Goal: Task Accomplishment & Management: Use online tool/utility

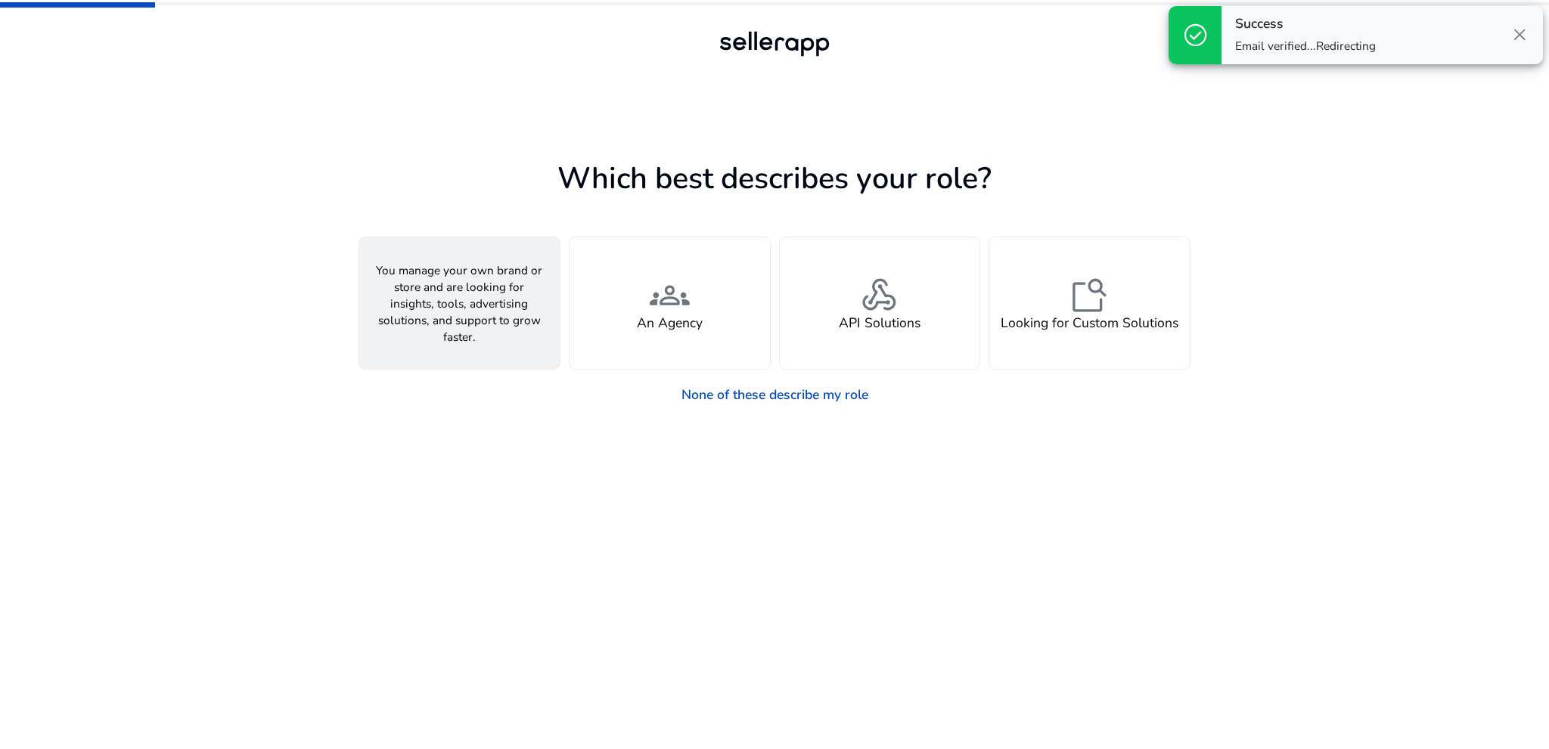
click at [442, 307] on span "person" at bounding box center [459, 296] width 40 height 40
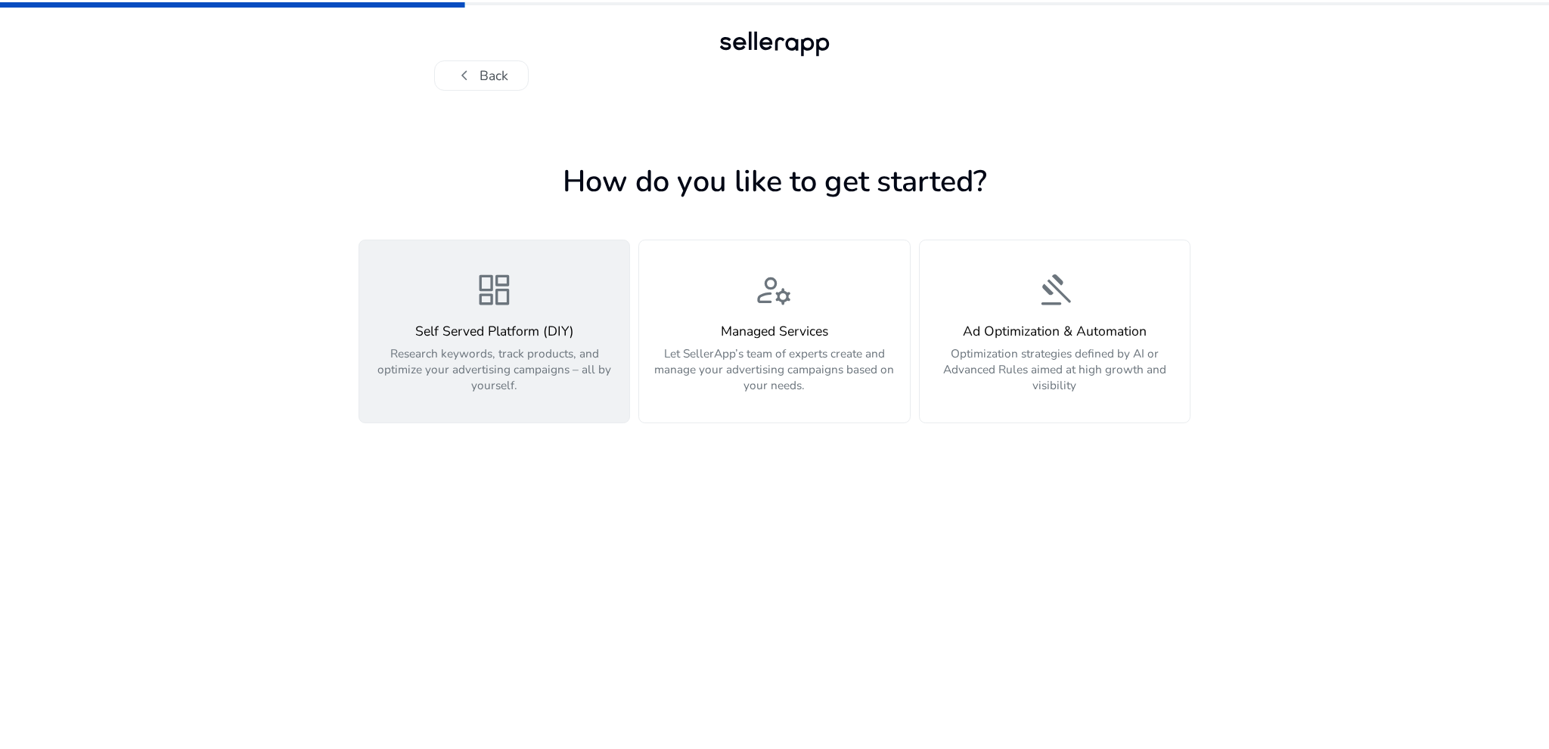
click at [501, 305] on span "dashboard" at bounding box center [494, 291] width 40 height 40
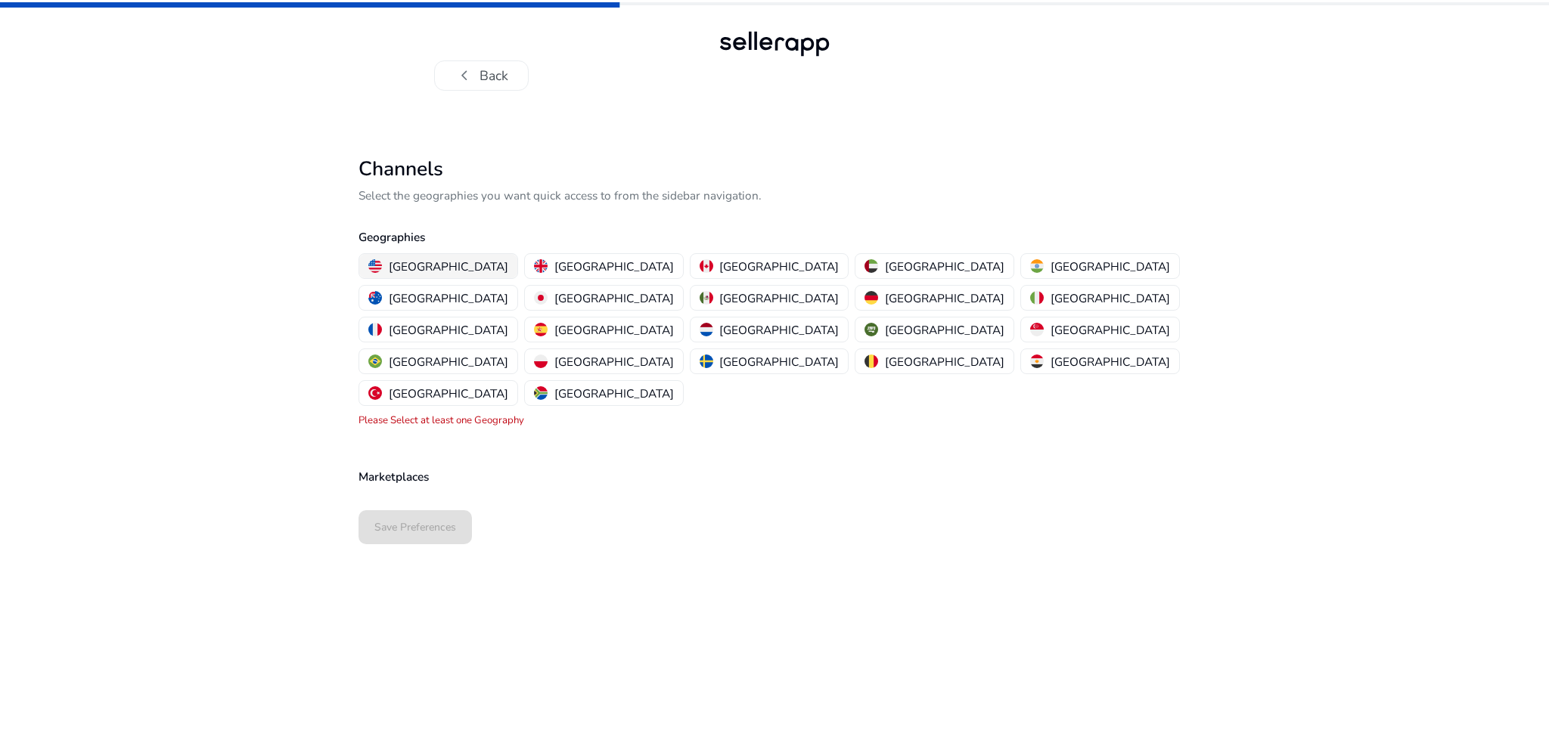
click at [406, 259] on p "[GEOGRAPHIC_DATA]" at bounding box center [448, 267] width 119 height 16
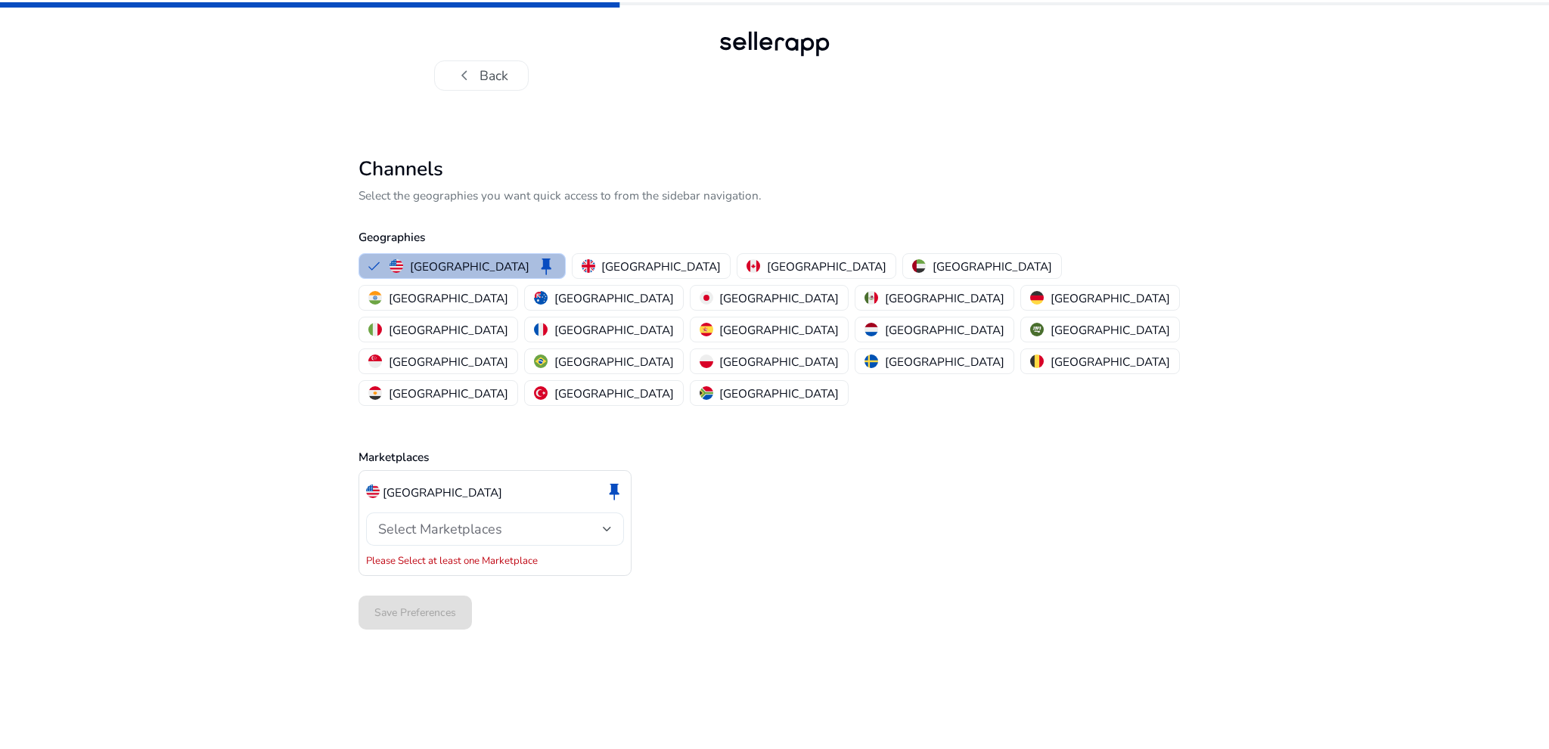
click at [415, 520] on span "Select Marketplaces" at bounding box center [440, 529] width 124 height 18
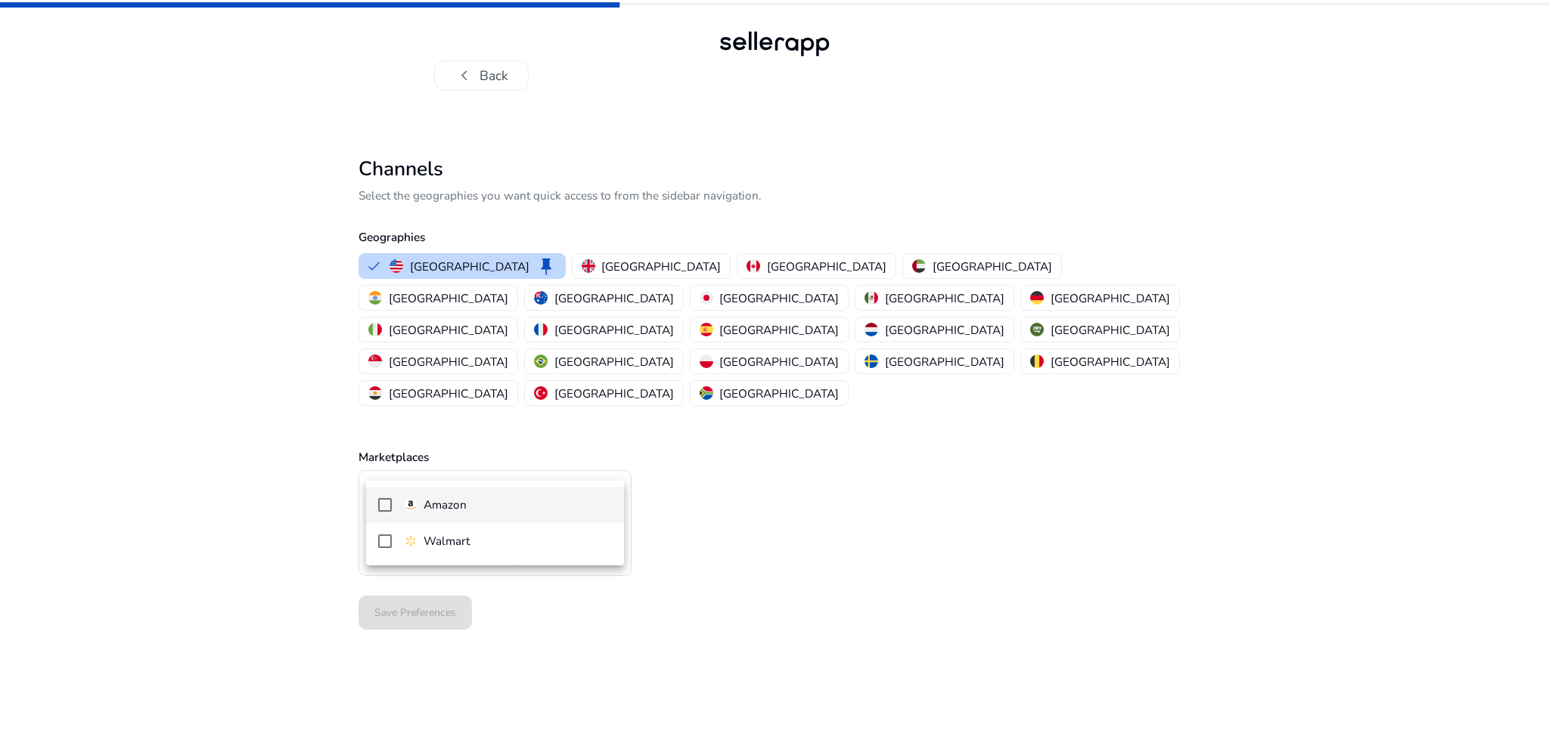
click at [437, 502] on p "Amazon" at bounding box center [445, 505] width 43 height 17
click at [995, 501] on div at bounding box center [774, 374] width 1549 height 749
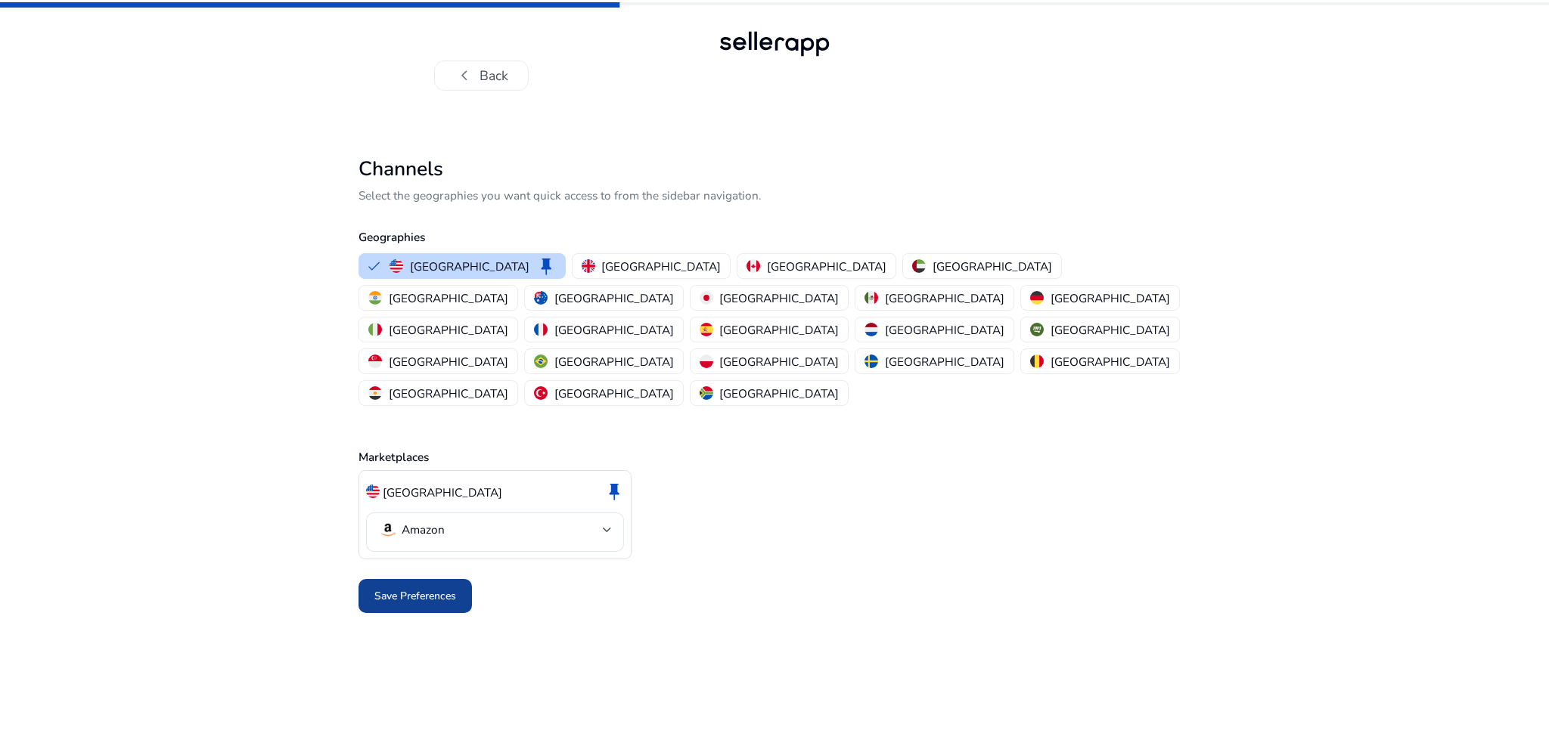
click at [393, 588] on span "Save Preferences" at bounding box center [415, 596] width 82 height 16
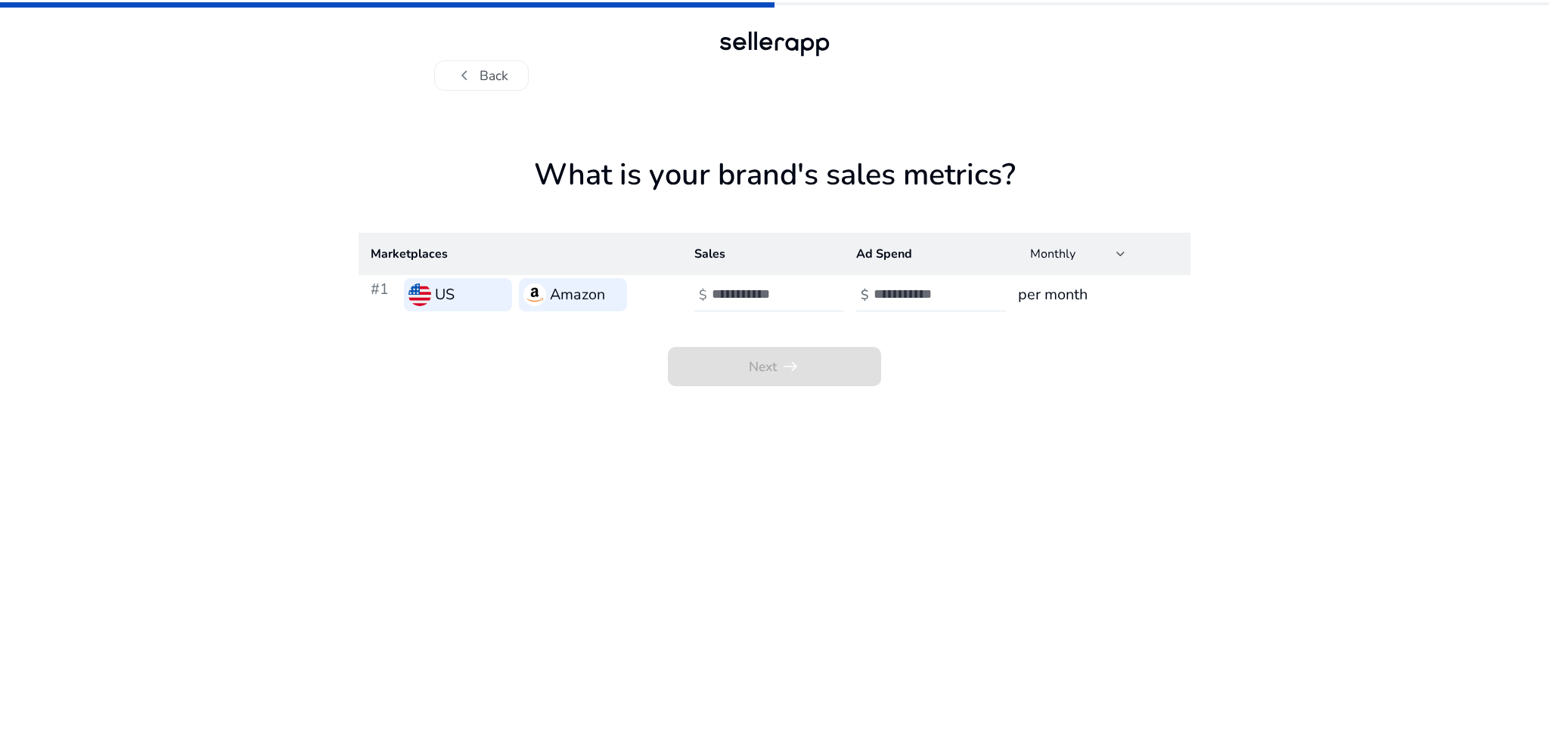
click at [554, 299] on h3 "Amazon" at bounding box center [577, 295] width 55 height 23
click at [771, 292] on input "number" at bounding box center [763, 294] width 102 height 17
click at [987, 486] on app-sales-metrics "What is your brand's sales metrics? Marketplaces Sales Ad Spend Monthly #1 US A…" at bounding box center [774, 453] width 832 height 592
click at [785, 290] on input "number" at bounding box center [763, 294] width 102 height 17
type input "****"
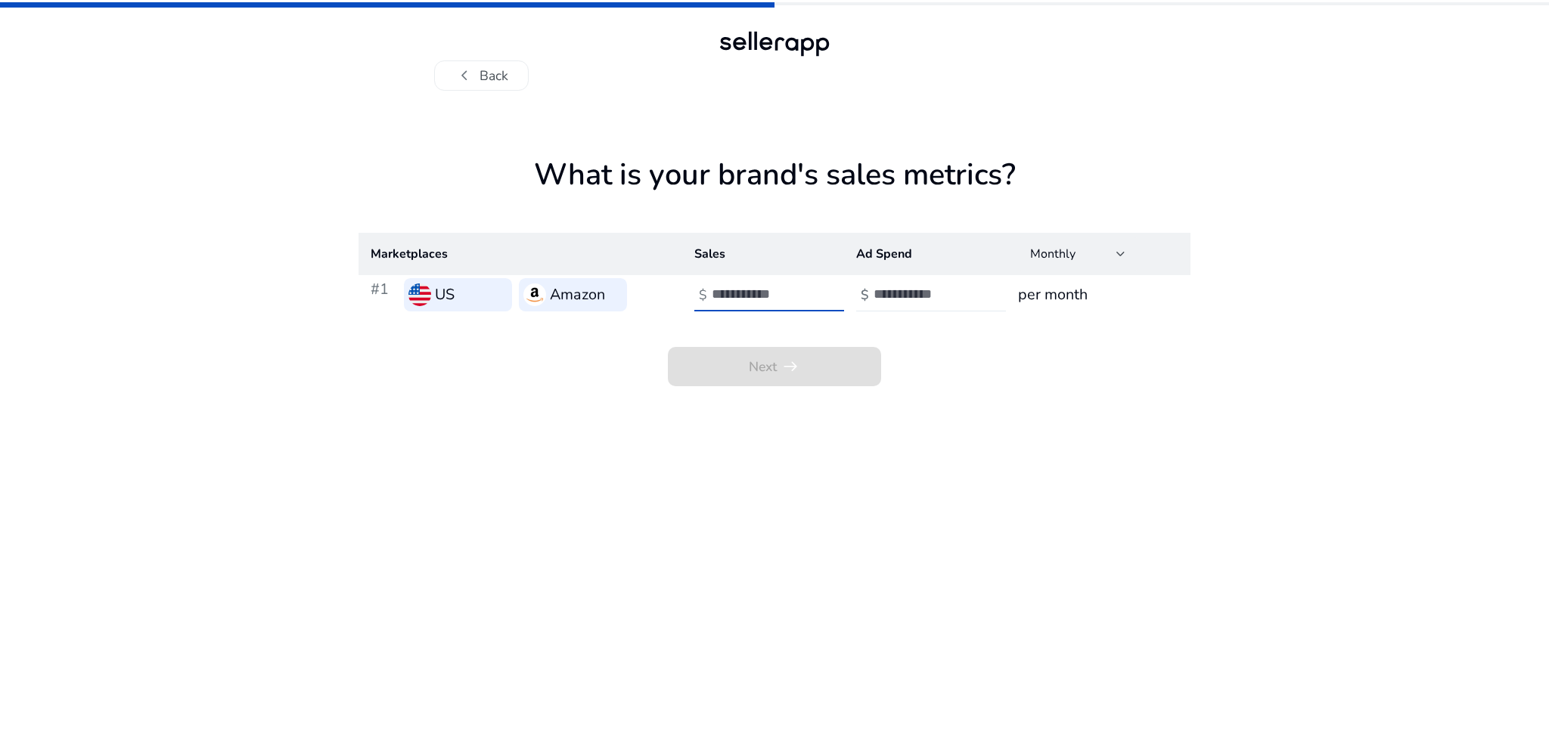
click at [926, 296] on input "number" at bounding box center [924, 294] width 102 height 17
type input "*"
click at [774, 365] on span "Next arrow_right_alt" at bounding box center [774, 367] width 51 height 20
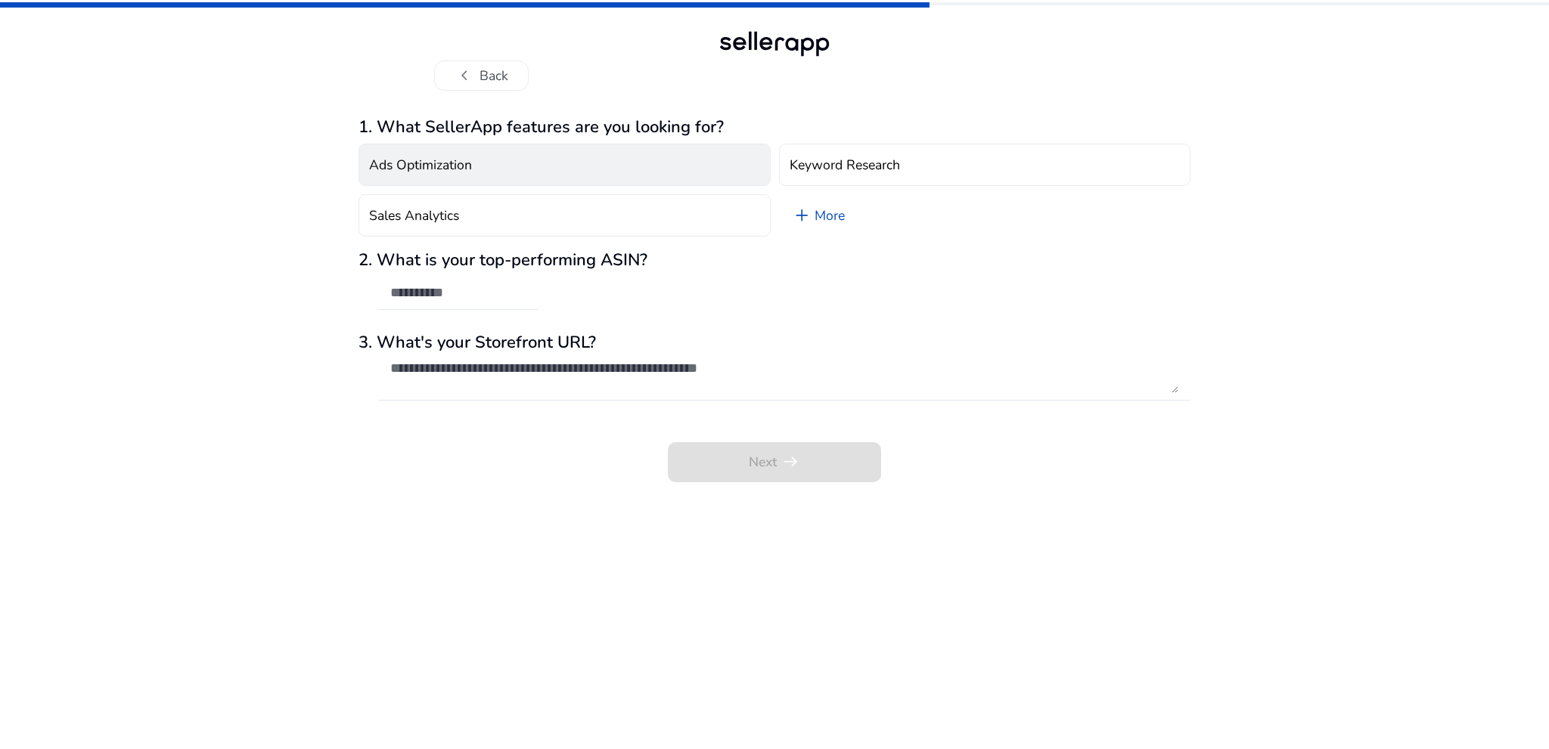
click at [530, 169] on button "Ads Optimization" at bounding box center [564, 165] width 412 height 42
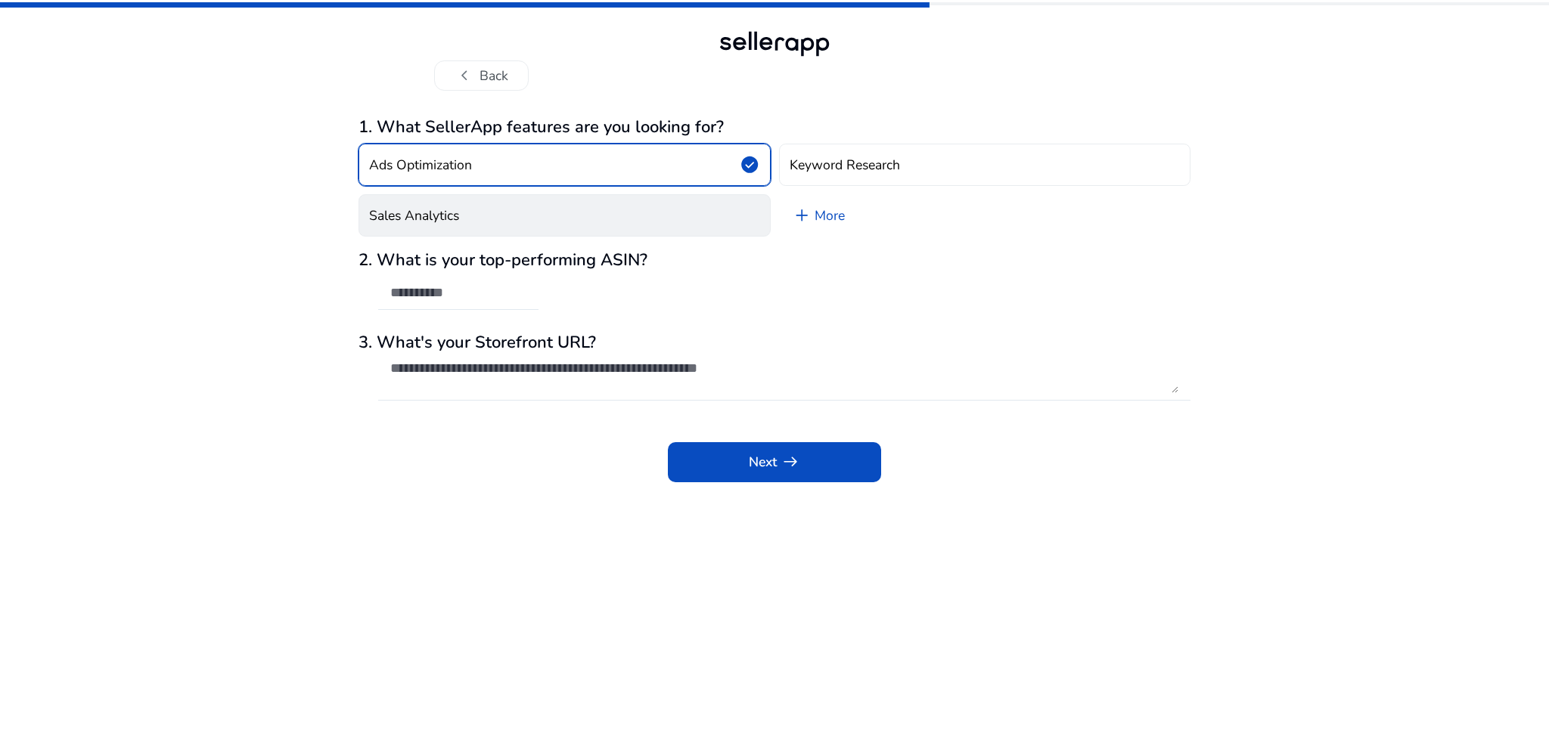
click at [461, 223] on button "Sales Analytics" at bounding box center [564, 215] width 412 height 42
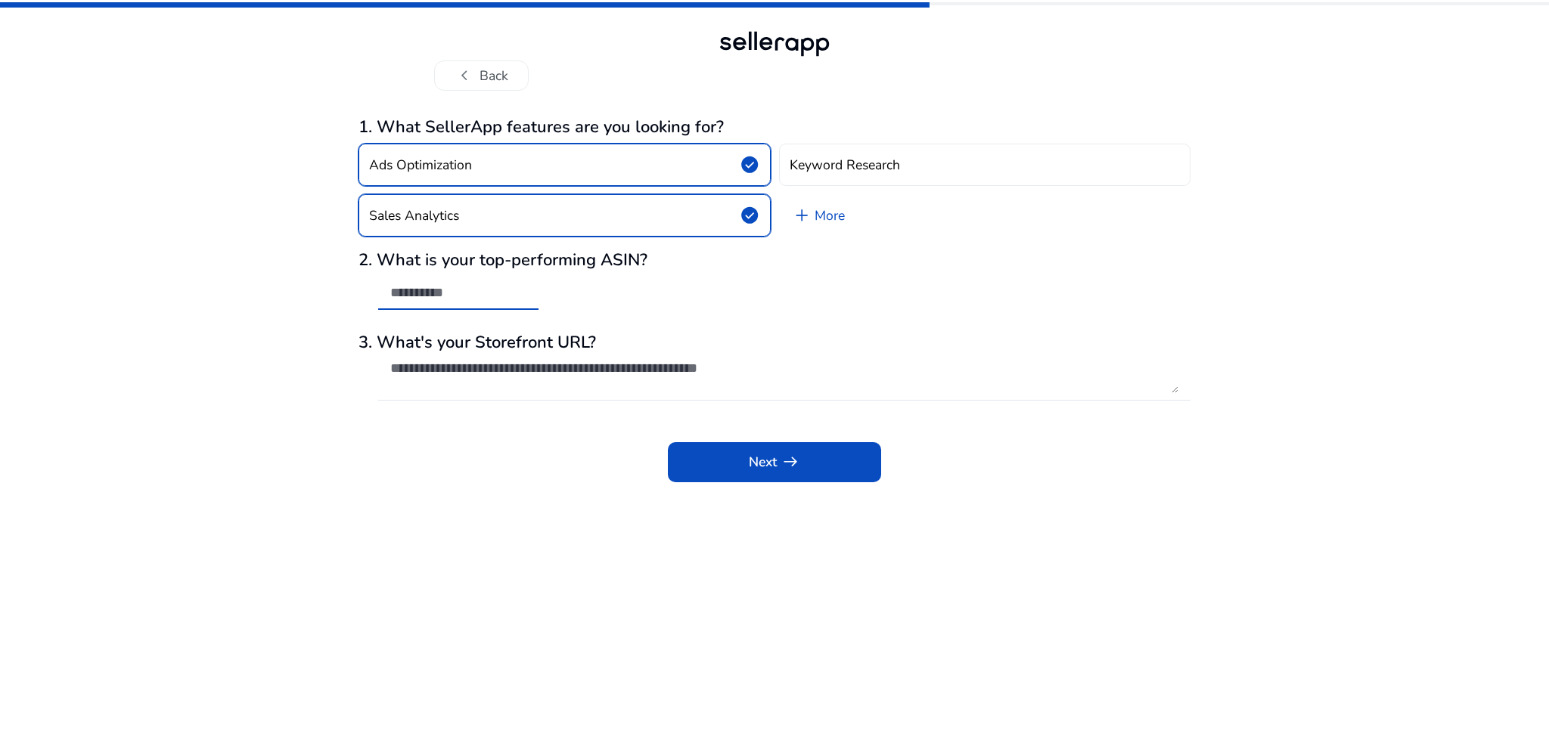
paste input "**********"
type input "**********"
drag, startPoint x: 475, startPoint y: 384, endPoint x: 472, endPoint y: 374, distance: 10.3
click at [475, 383] on textarea at bounding box center [784, 376] width 788 height 33
paste textarea "**********"
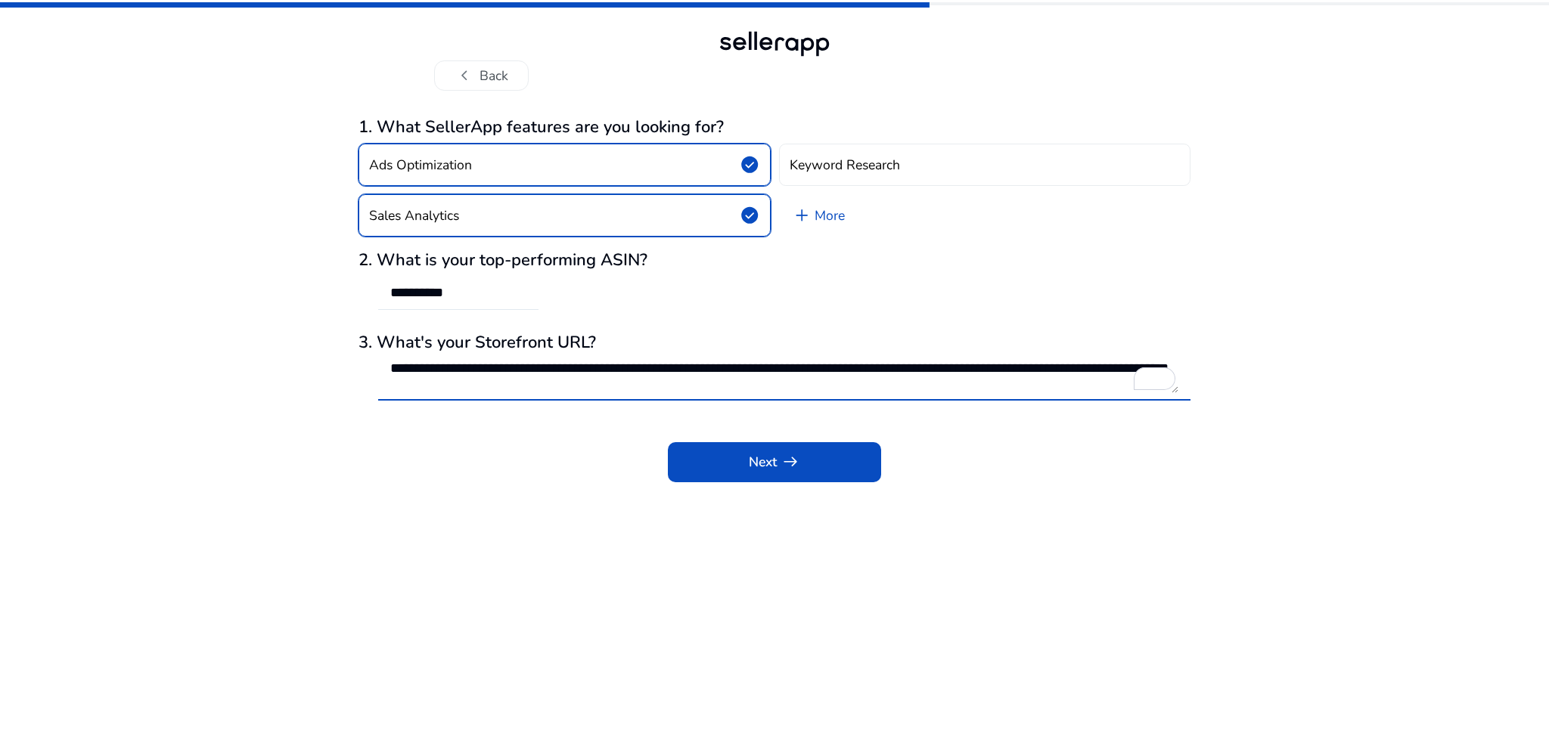
scroll to position [1, 0]
type textarea "**********"
click at [799, 455] on span "arrow_right_alt" at bounding box center [790, 462] width 20 height 20
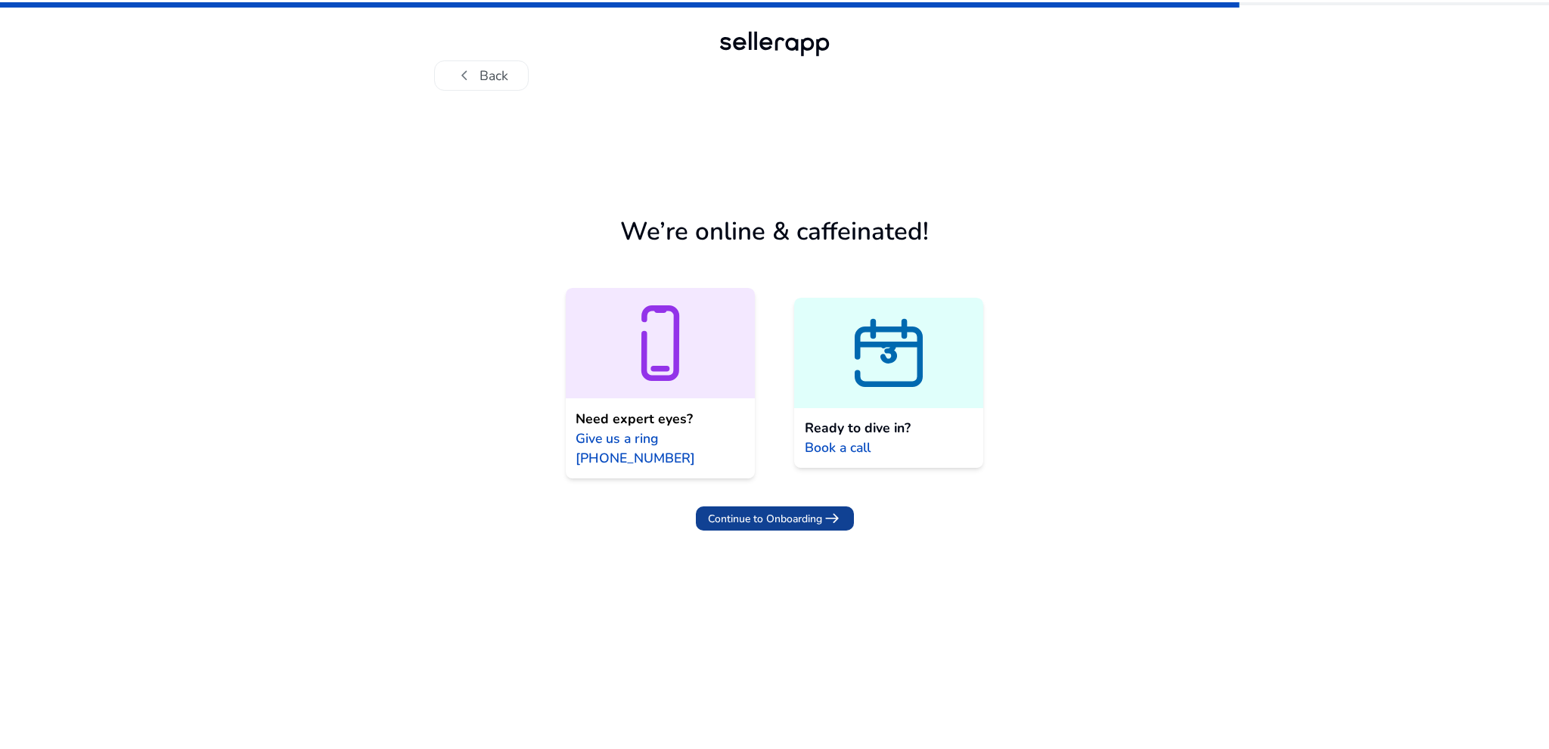
click at [793, 523] on span "Continue to Onboarding" at bounding box center [765, 519] width 114 height 16
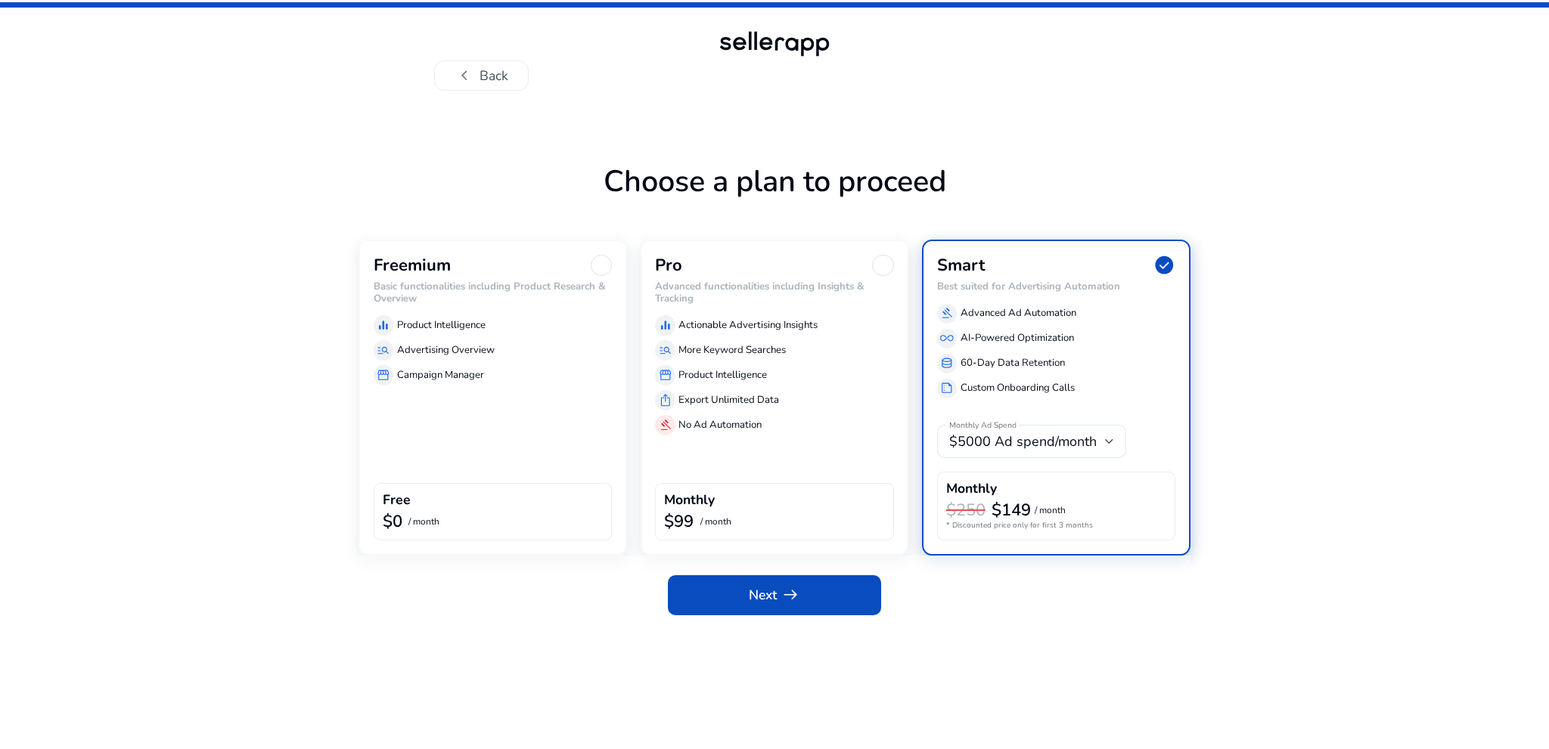
click at [514, 400] on div "Freemium Basic functionalities including Product Research & Overview equalizer …" at bounding box center [492, 398] width 268 height 316
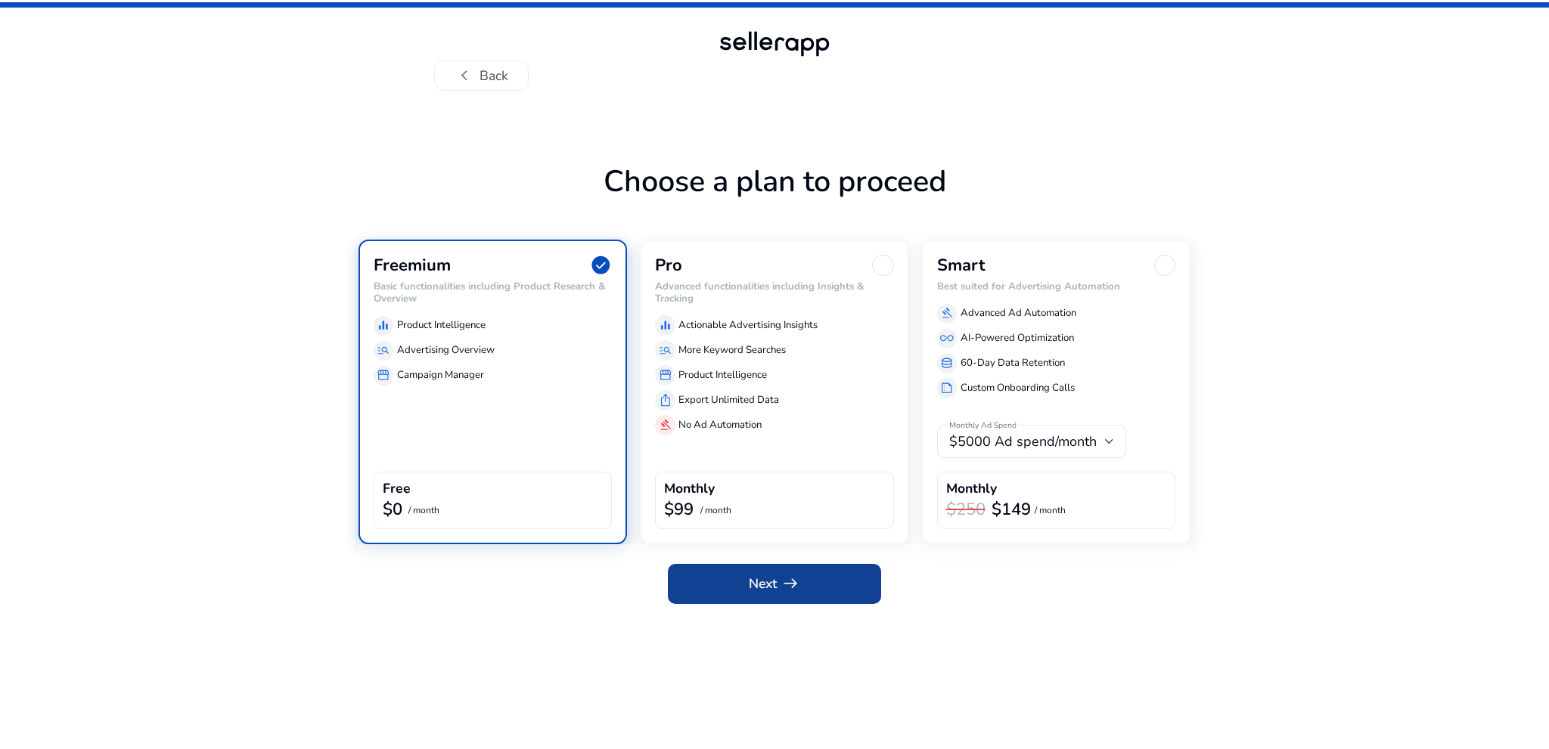
click at [721, 583] on span at bounding box center [774, 584] width 213 height 36
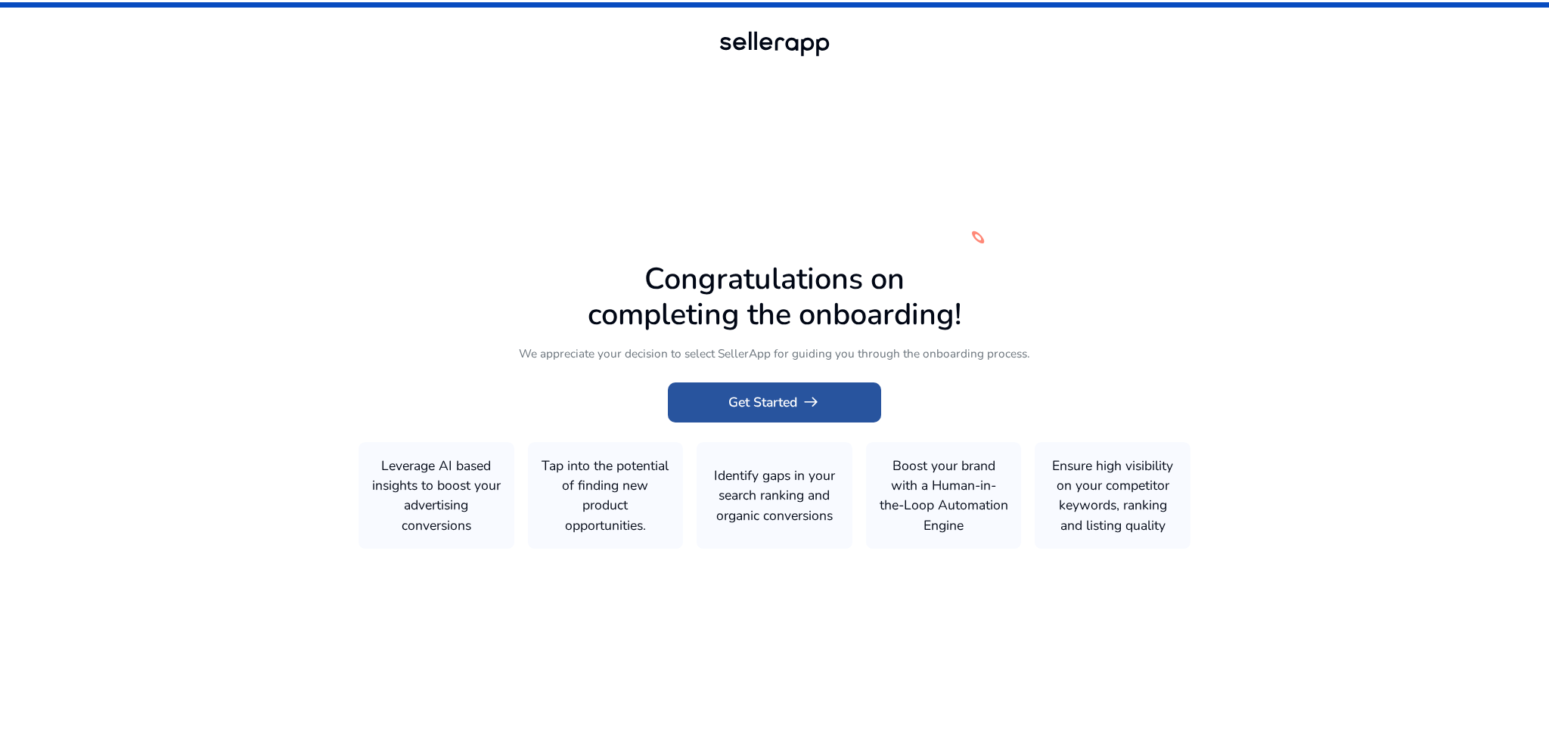
click at [761, 408] on span "Get Started arrow_right_alt" at bounding box center [774, 402] width 92 height 20
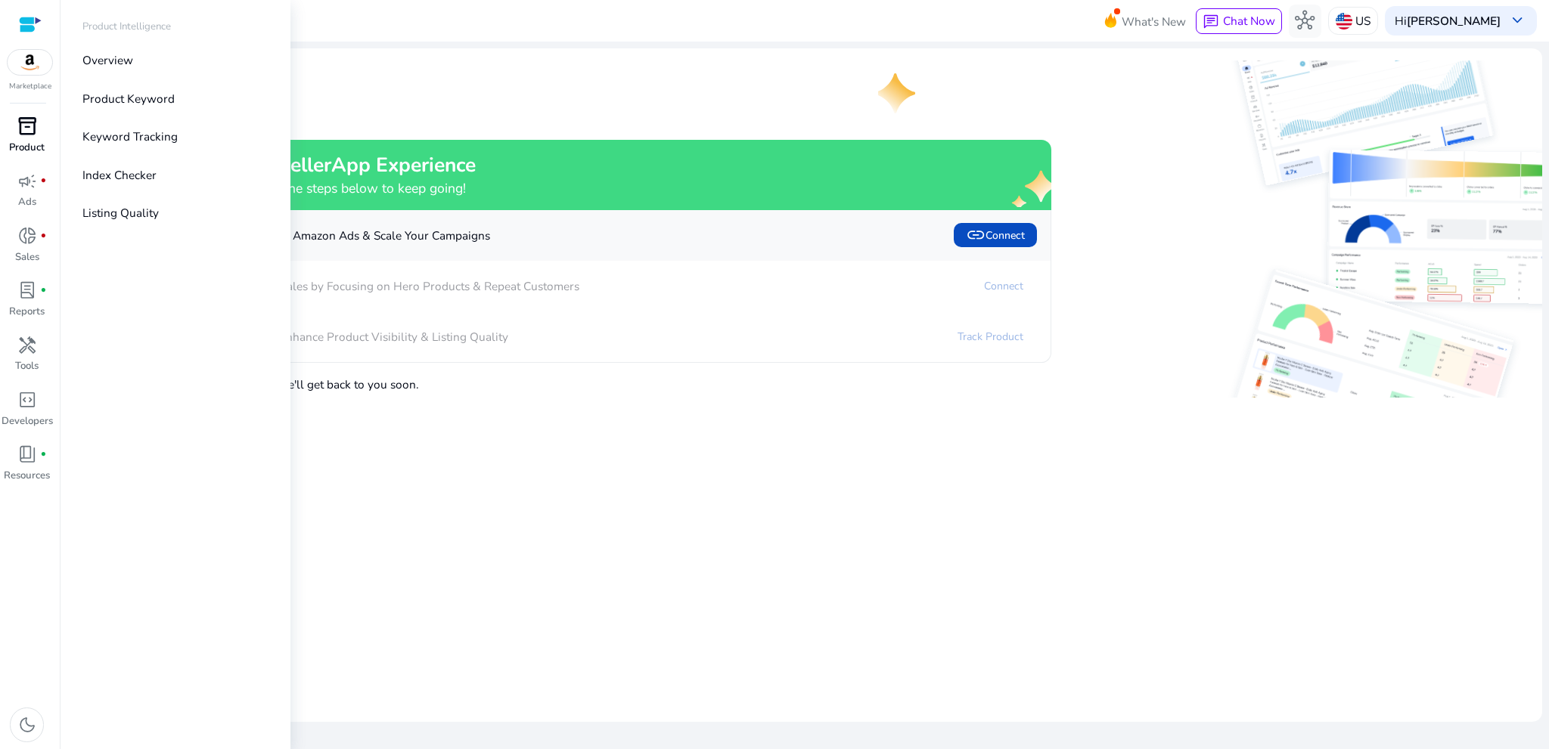
click at [36, 135] on div "inventory_2" at bounding box center [27, 126] width 46 height 26
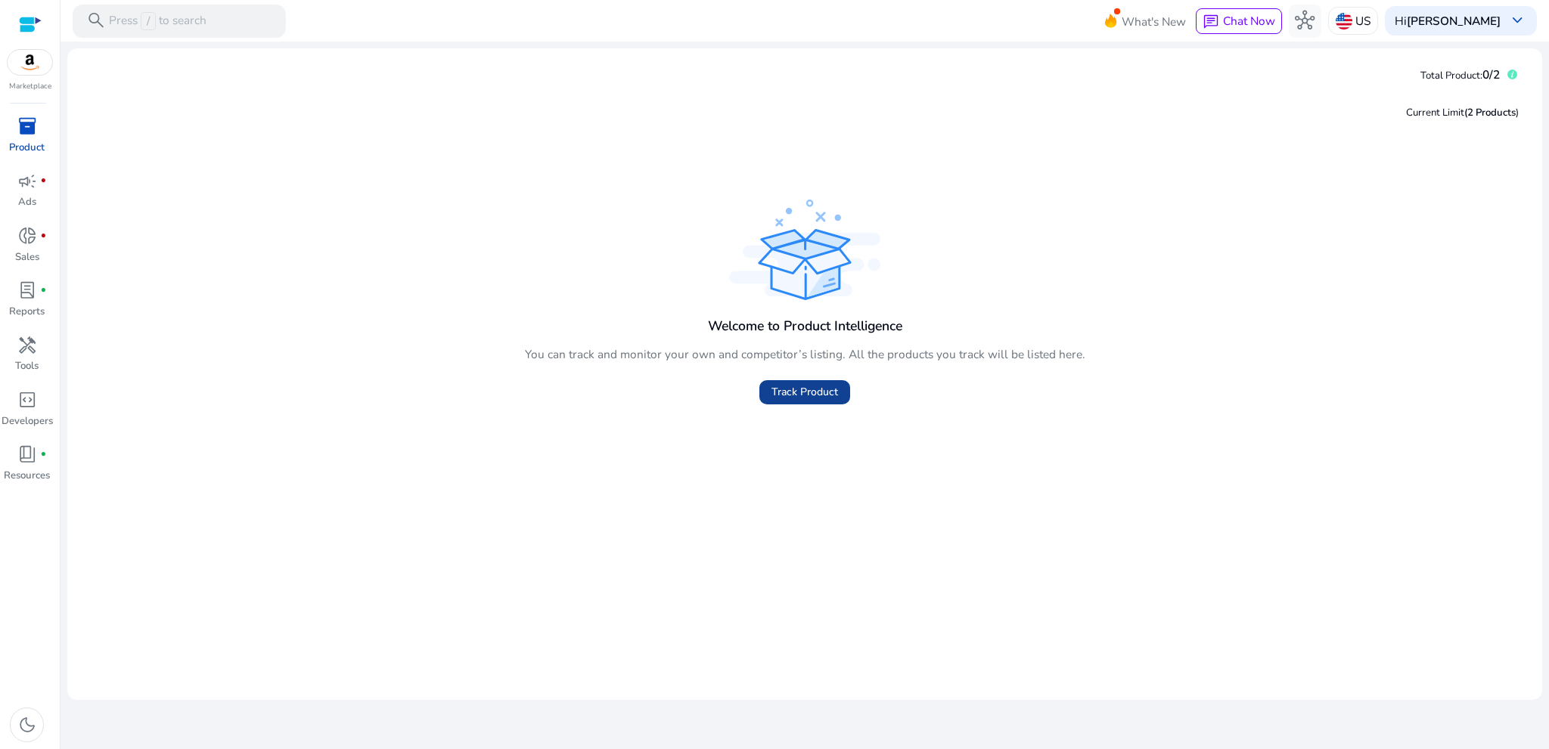
click at [826, 396] on span "Track Product" at bounding box center [804, 392] width 67 height 16
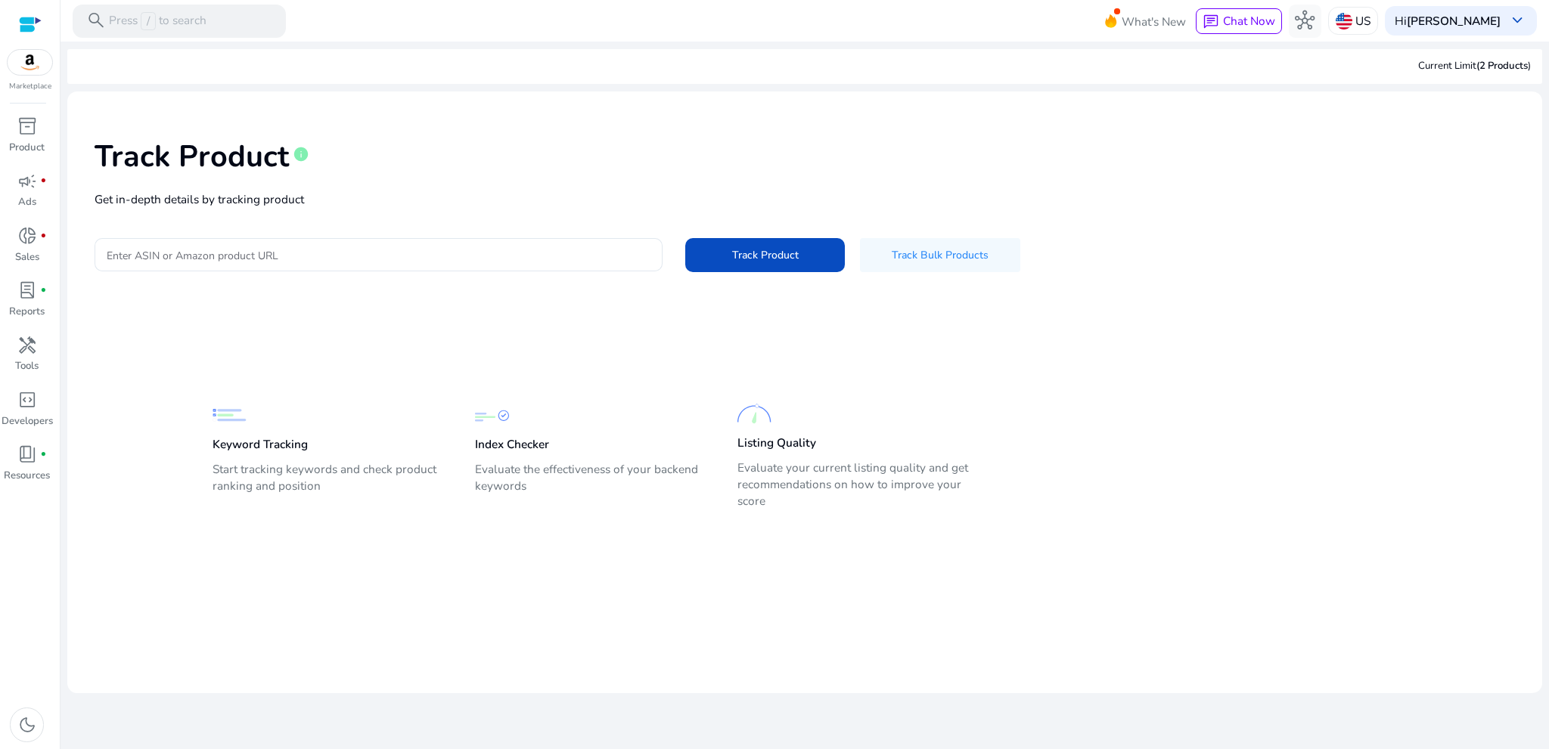
drag, startPoint x: 172, startPoint y: 259, endPoint x: 124, endPoint y: 309, distance: 69.0
click at [124, 309] on mat-card-content "Track Product info Get in-depth details by tracking product Enter ASIN or Amazo…" at bounding box center [804, 328] width 1475 height 473
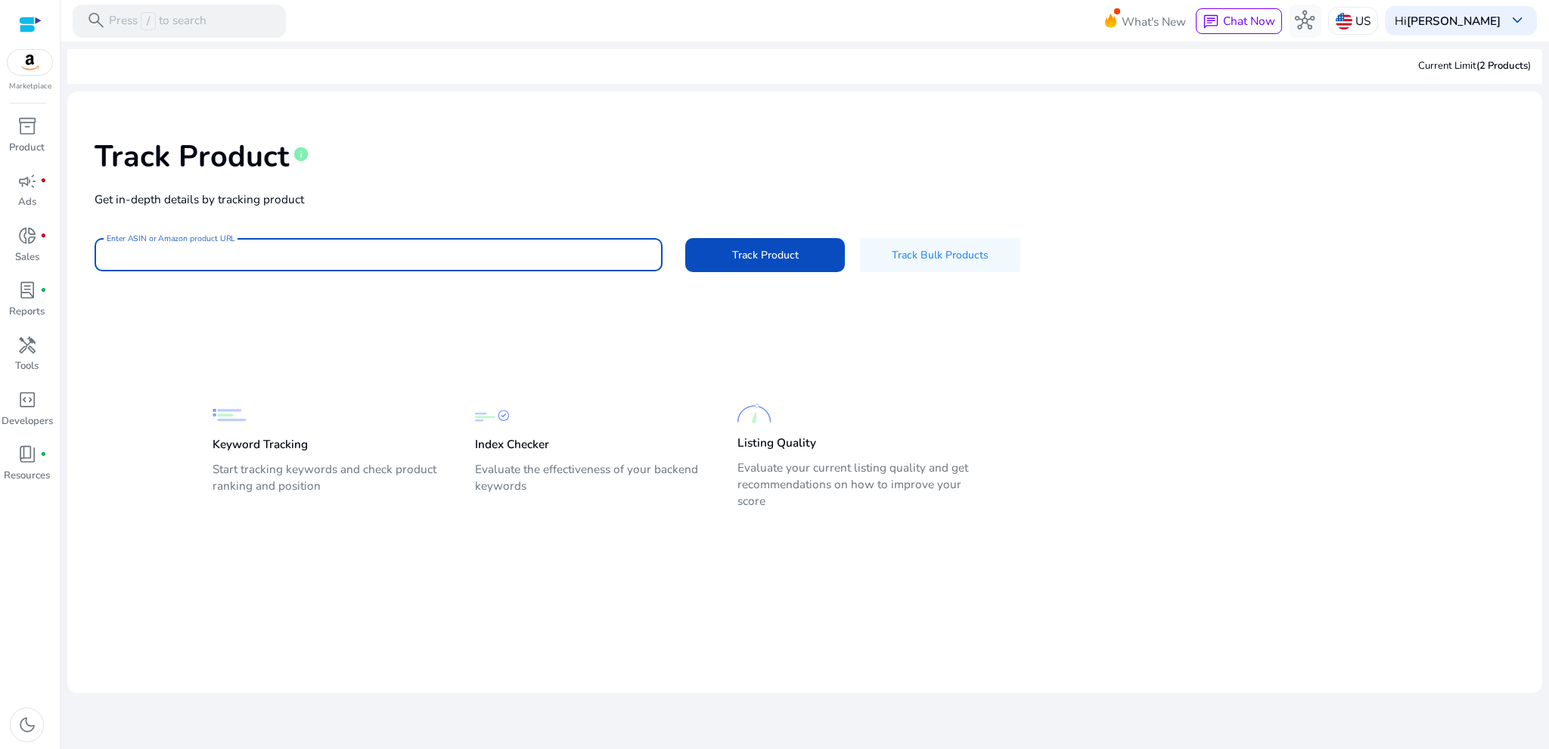
paste input "**********"
type input "**********"
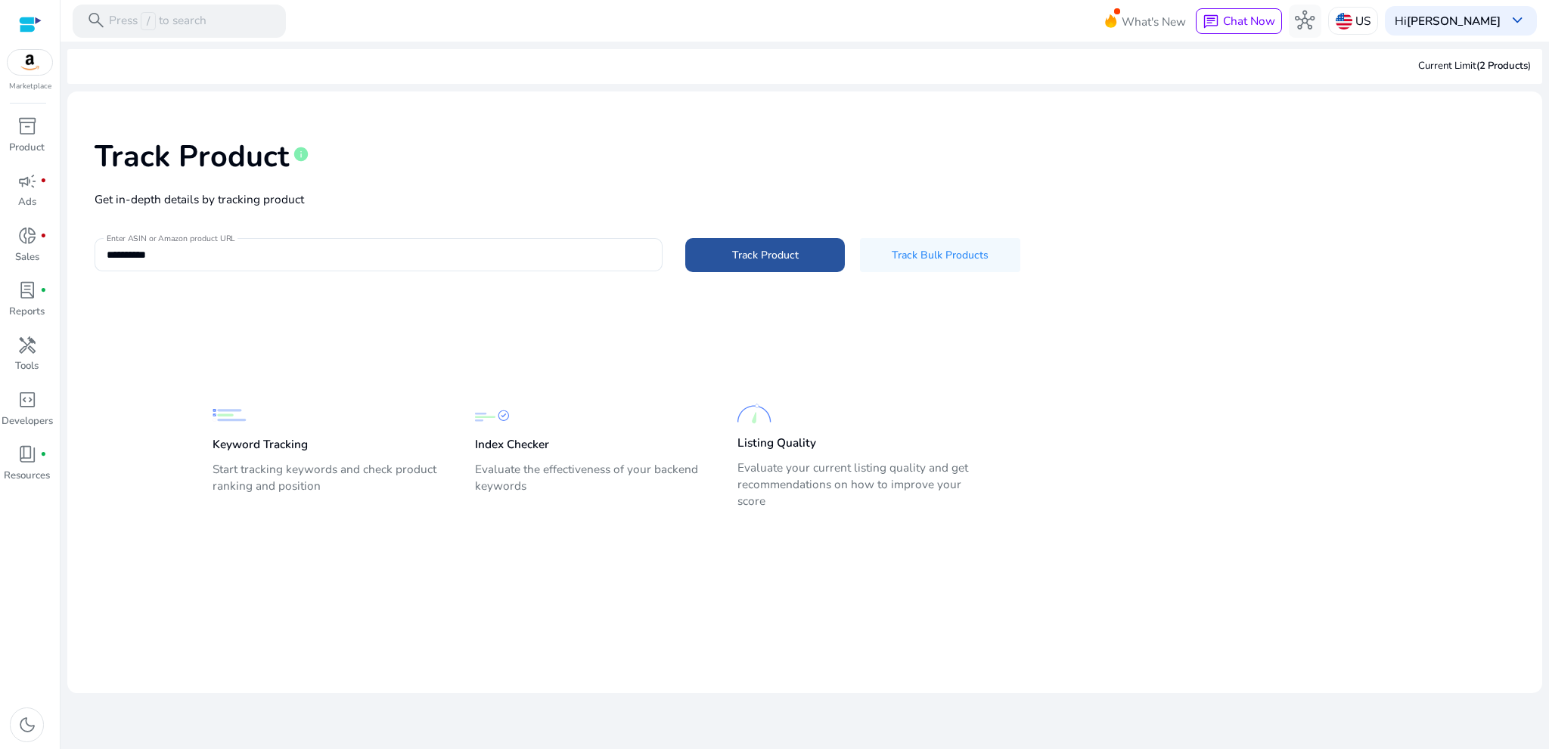
click at [744, 265] on span at bounding box center [765, 255] width 160 height 36
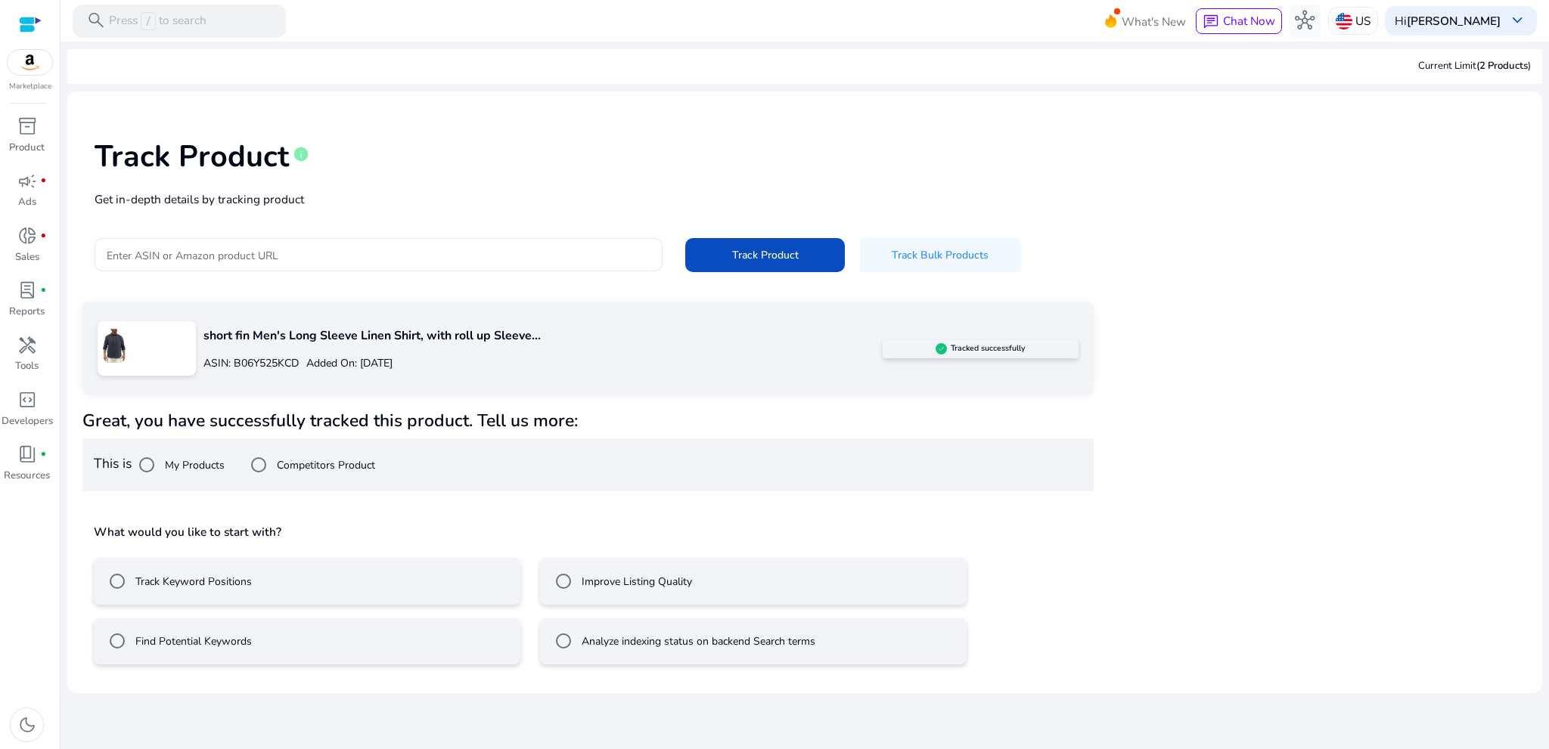
click at [762, 586] on mat-radio-button "Improve Listing Quality" at bounding box center [753, 581] width 427 height 47
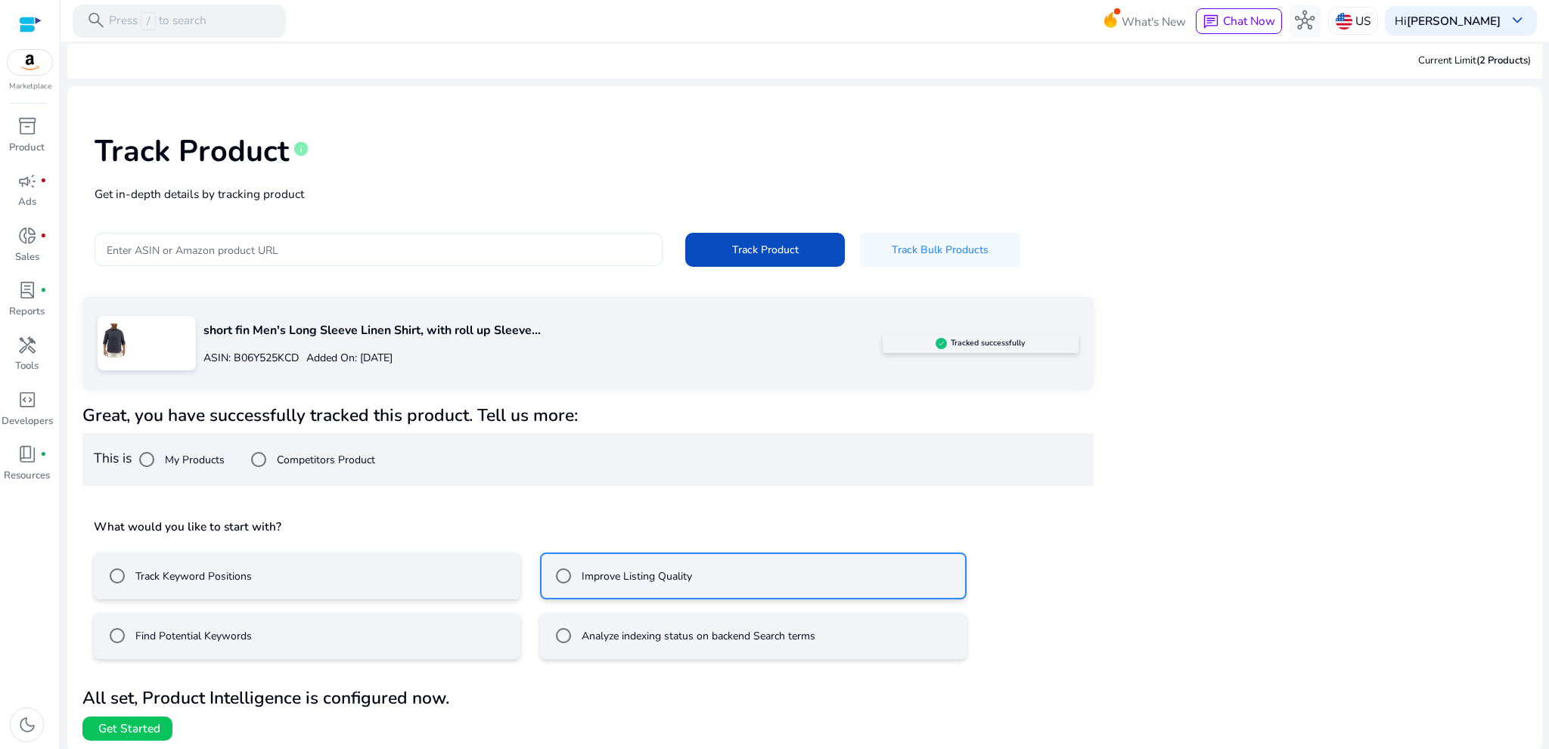
scroll to position [6, 0]
click at [120, 727] on span "Get Started" at bounding box center [129, 728] width 62 height 17
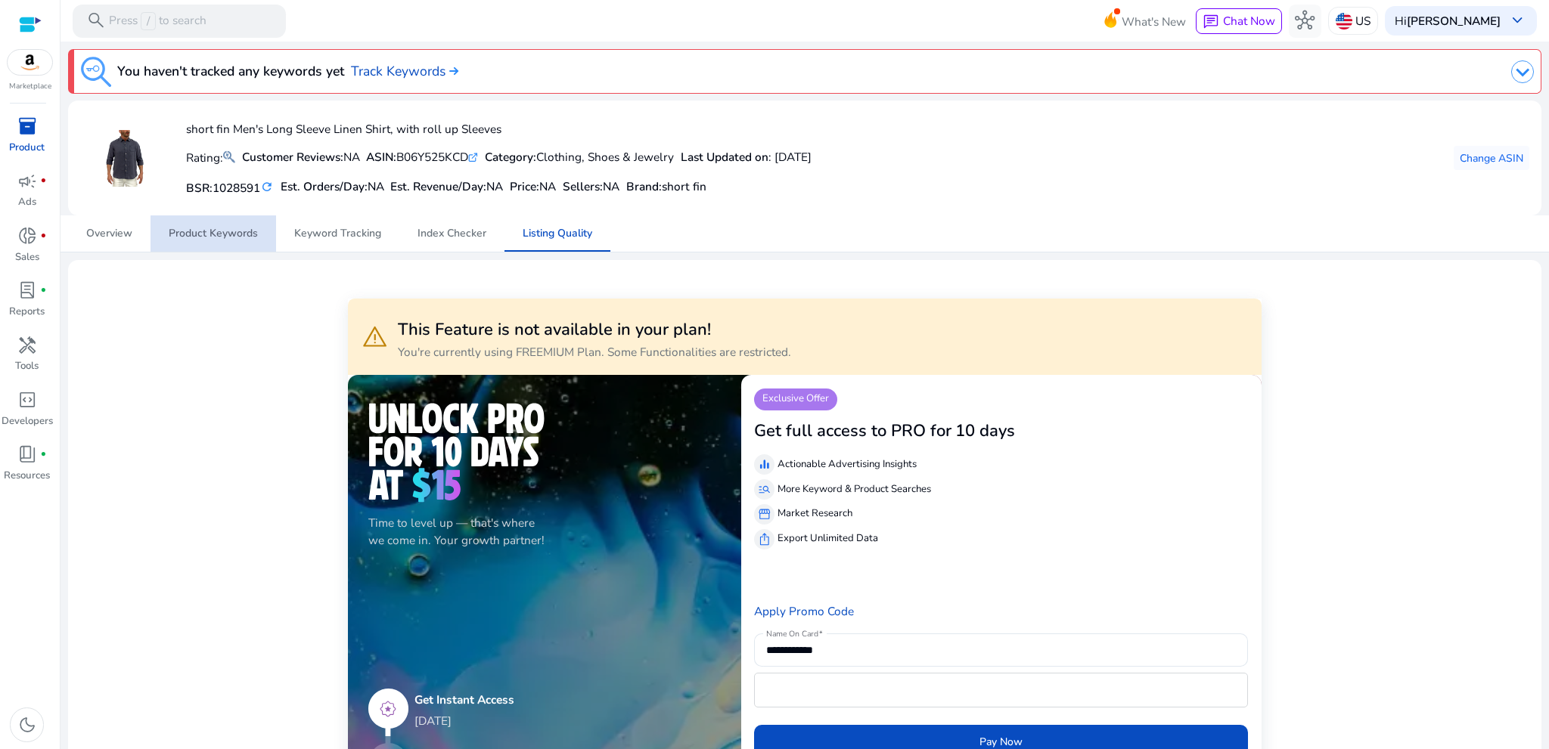
click at [216, 232] on span "Product Keywords" at bounding box center [213, 233] width 89 height 11
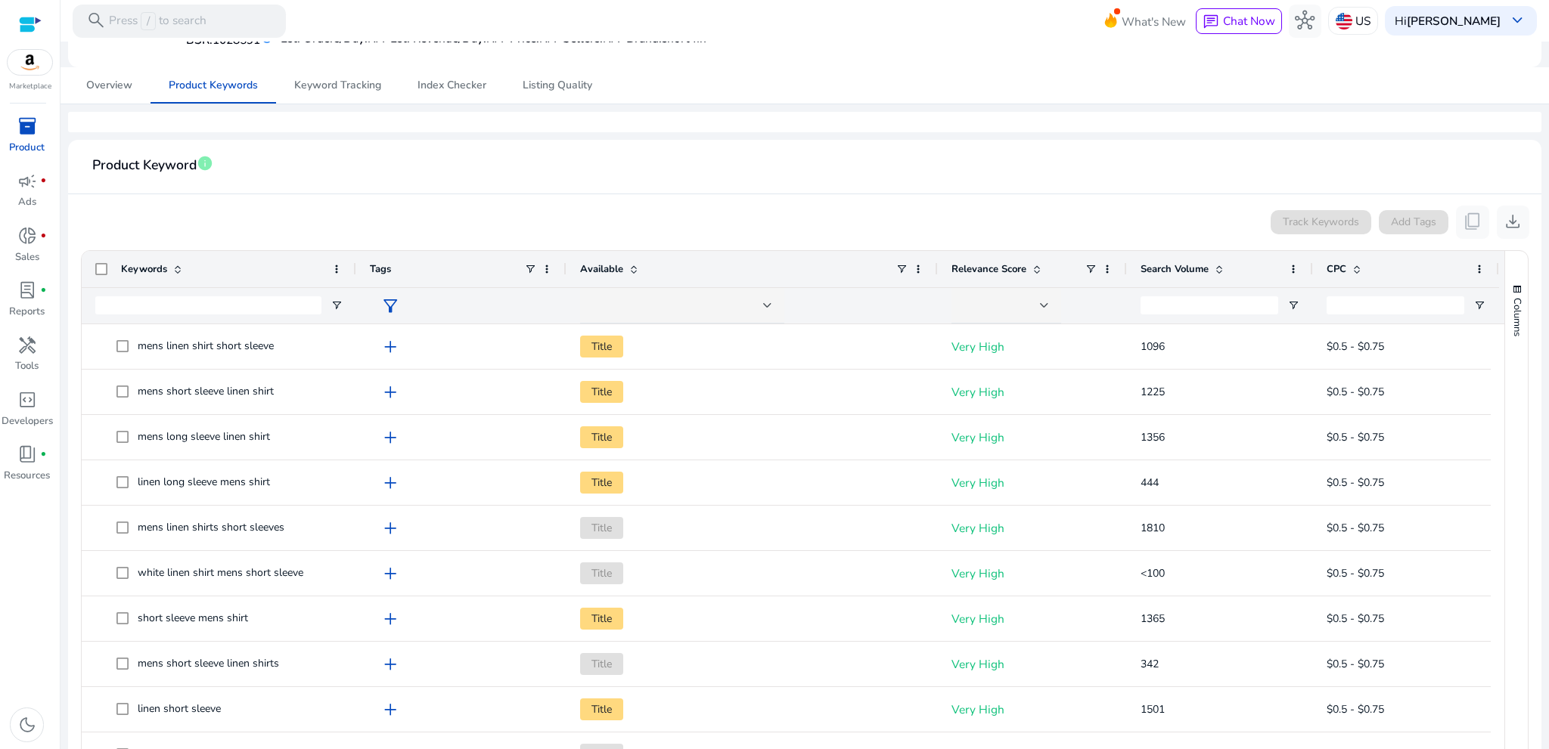
scroll to position [151, 0]
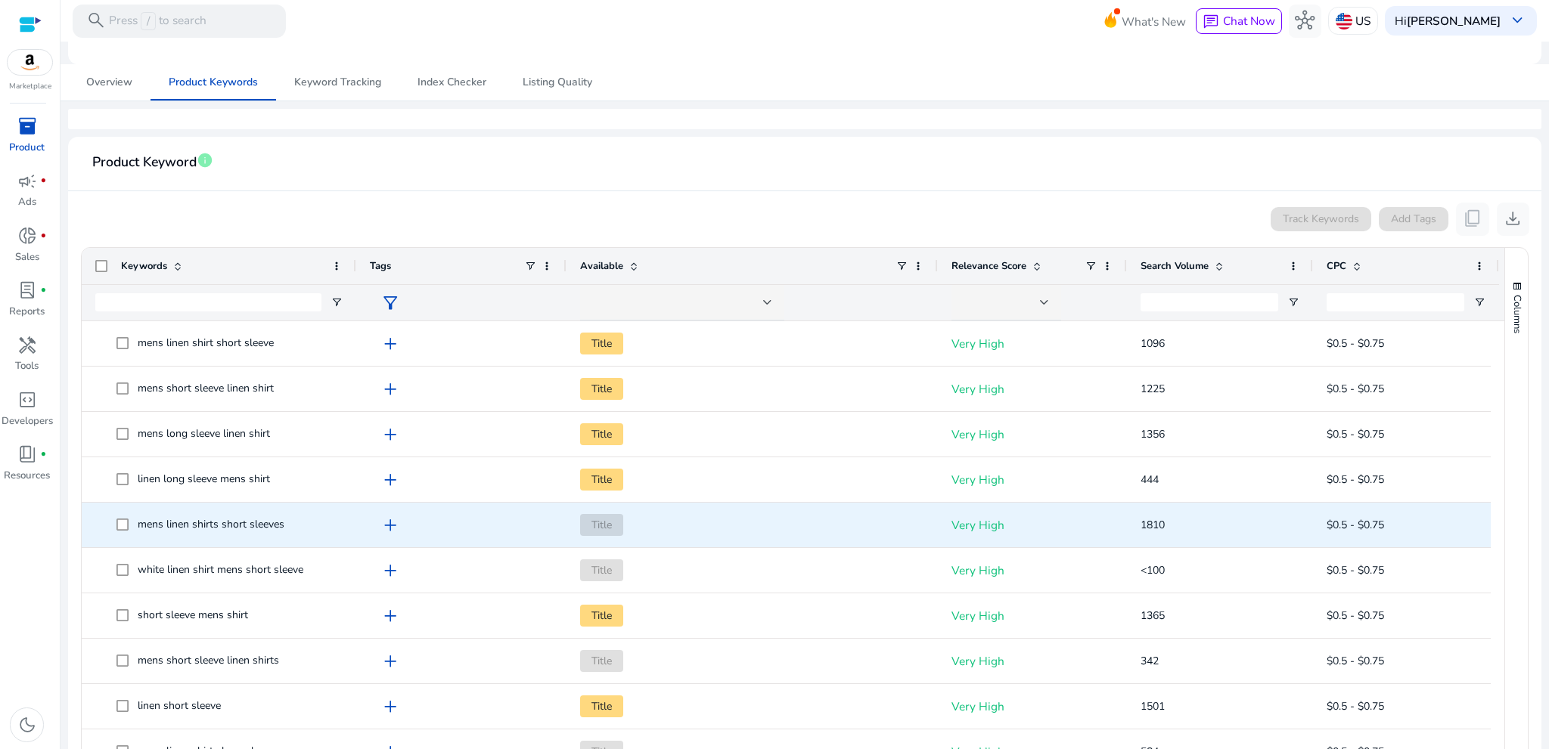
click at [386, 523] on span "add" at bounding box center [390, 526] width 20 height 20
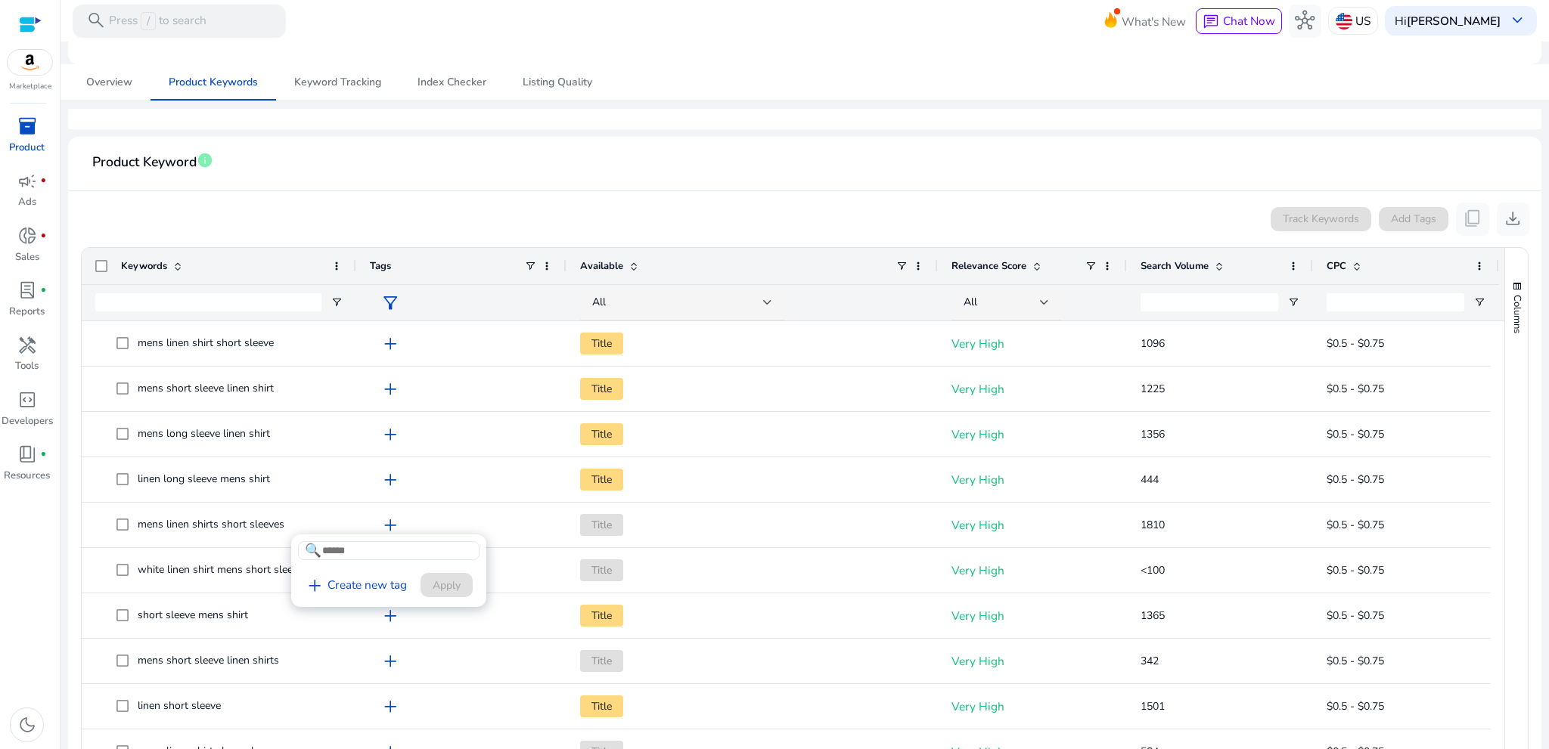
click at [514, 491] on div at bounding box center [774, 374] width 1549 height 749
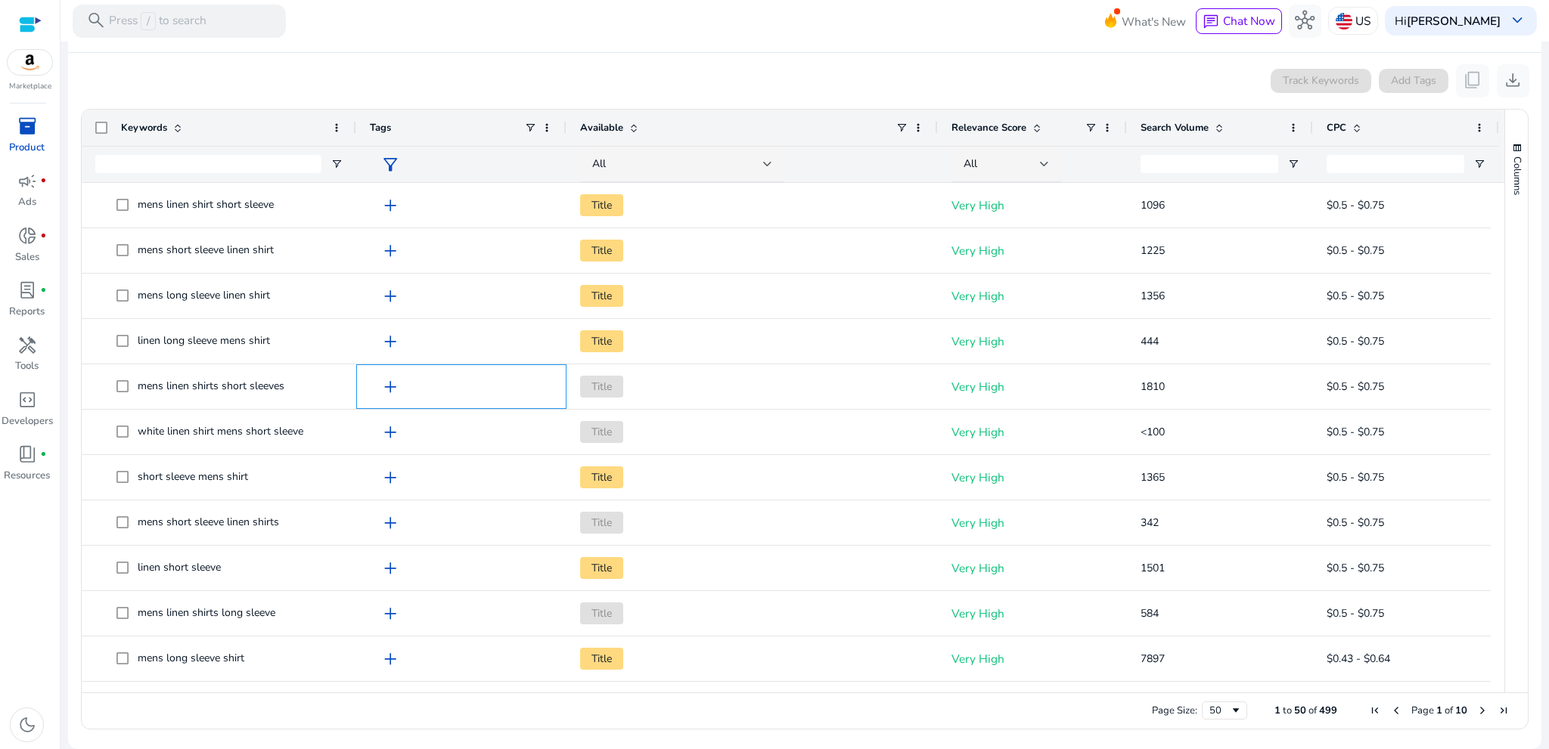
scroll to position [0, 0]
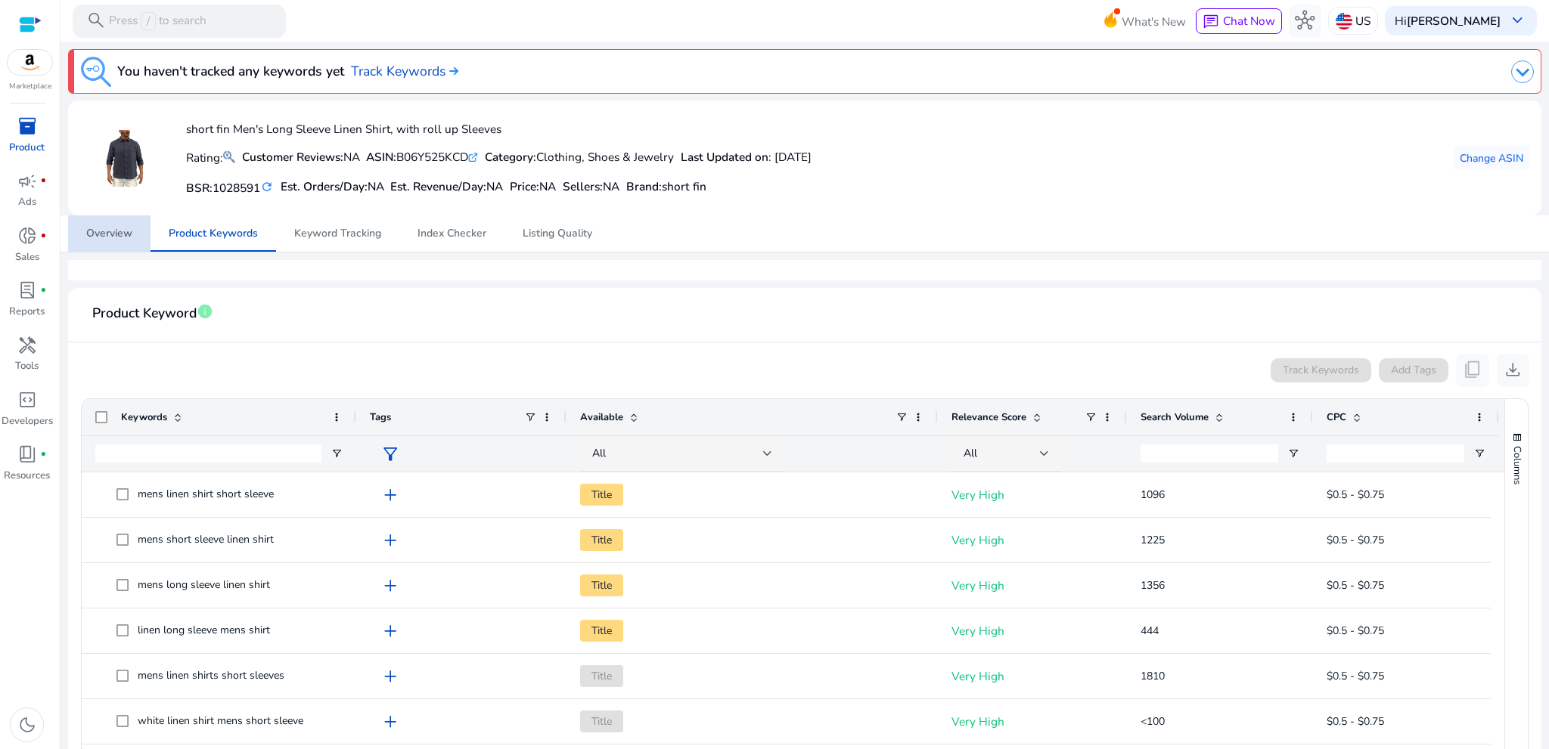
click at [107, 238] on span "Overview" at bounding box center [109, 233] width 46 height 11
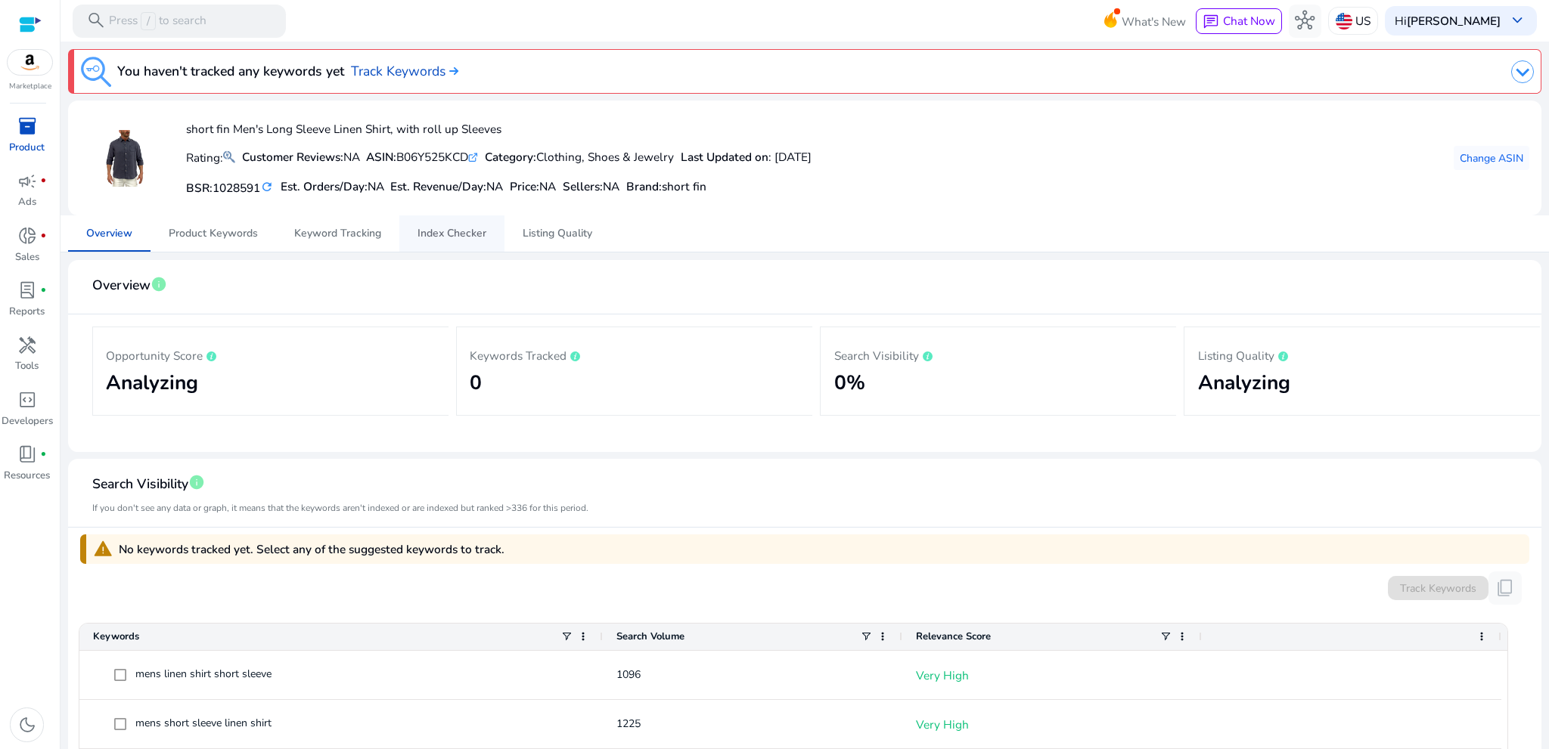
click at [461, 231] on span "Index Checker" at bounding box center [451, 233] width 69 height 11
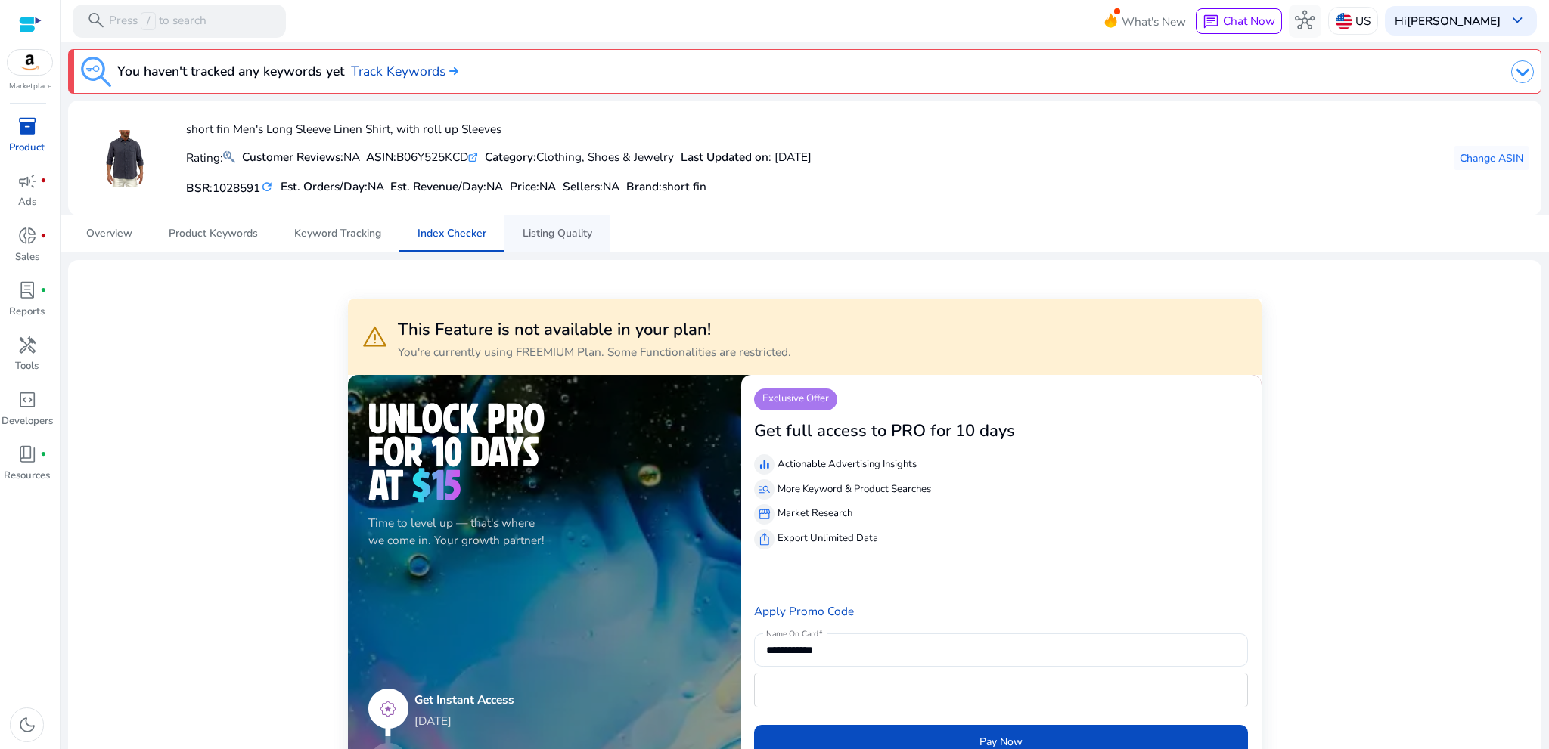
click at [554, 238] on span "Listing Quality" at bounding box center [558, 233] width 70 height 11
click at [318, 228] on span "Keyword Tracking" at bounding box center [337, 233] width 87 height 11
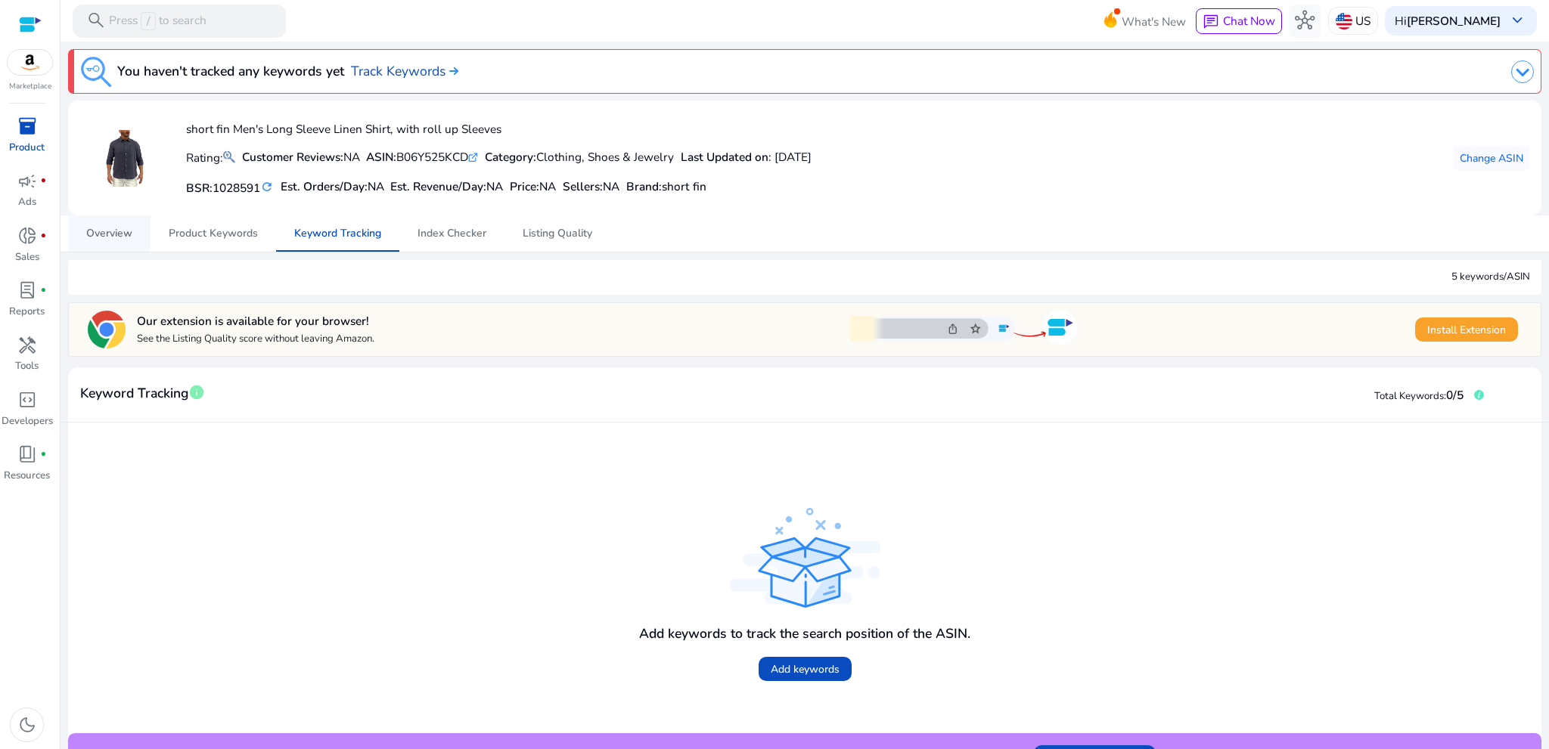
click at [105, 234] on span "Overview" at bounding box center [109, 233] width 46 height 11
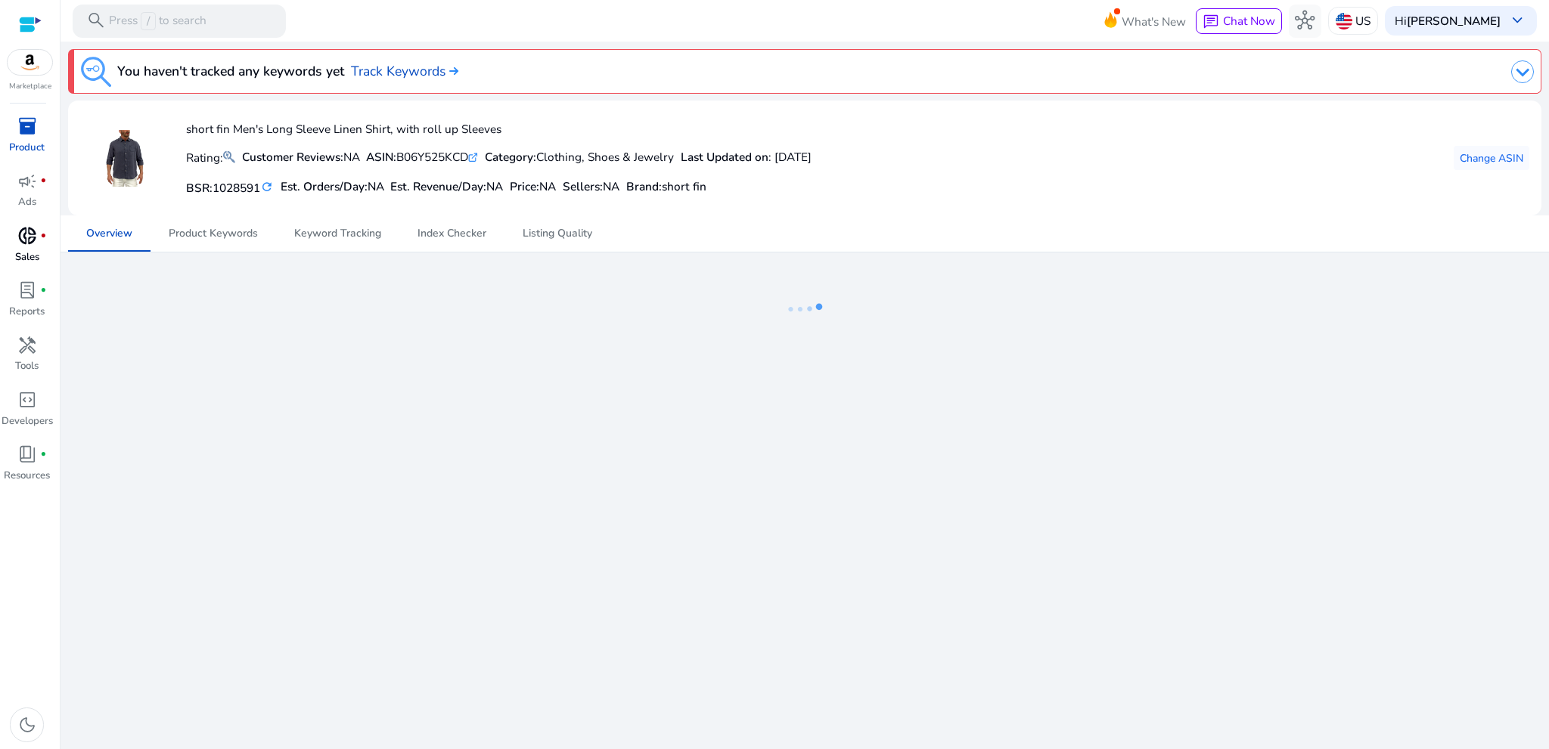
click at [16, 247] on div "donut_small fiber_manual_record" at bounding box center [27, 236] width 46 height 26
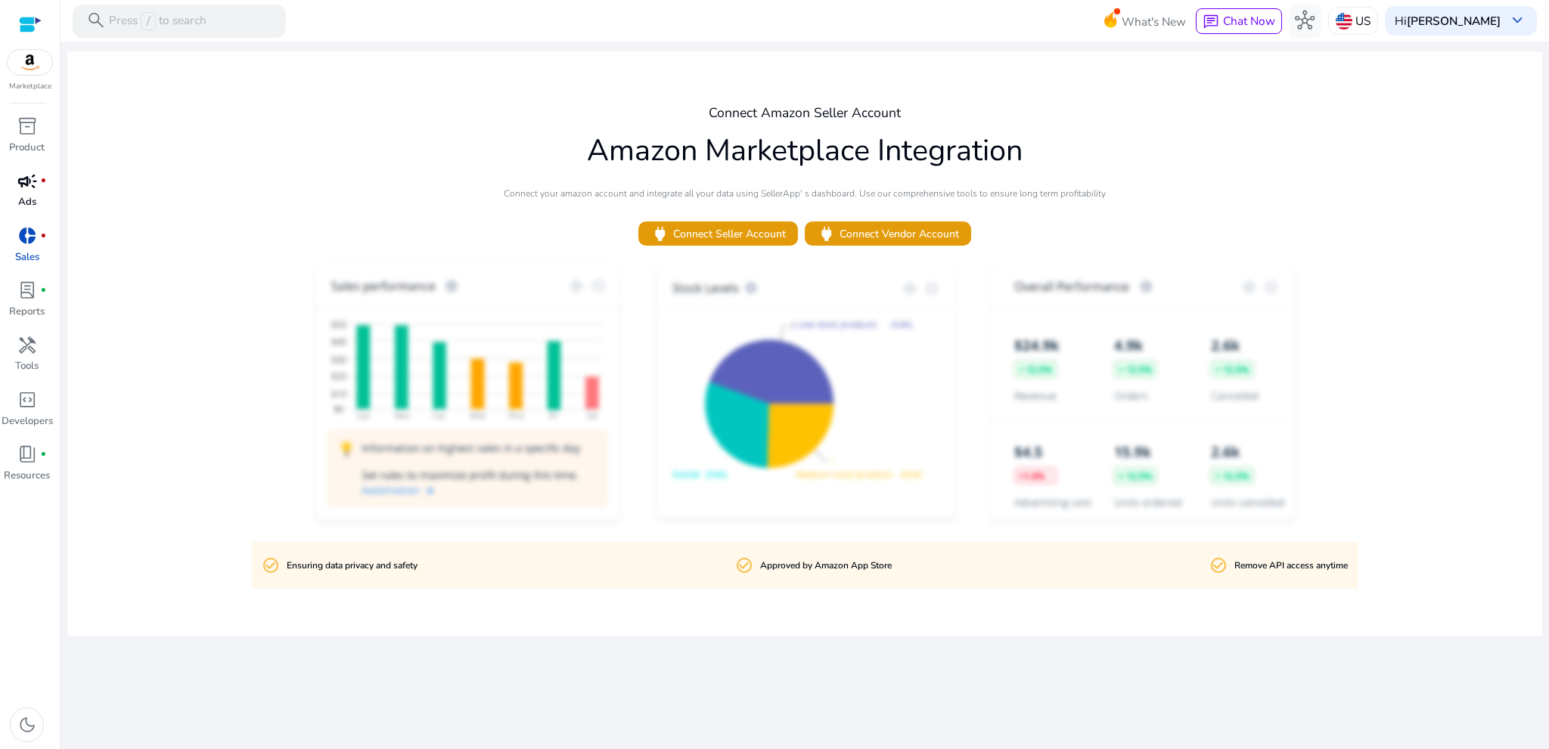
click at [31, 187] on span "campaign" at bounding box center [27, 182] width 20 height 20
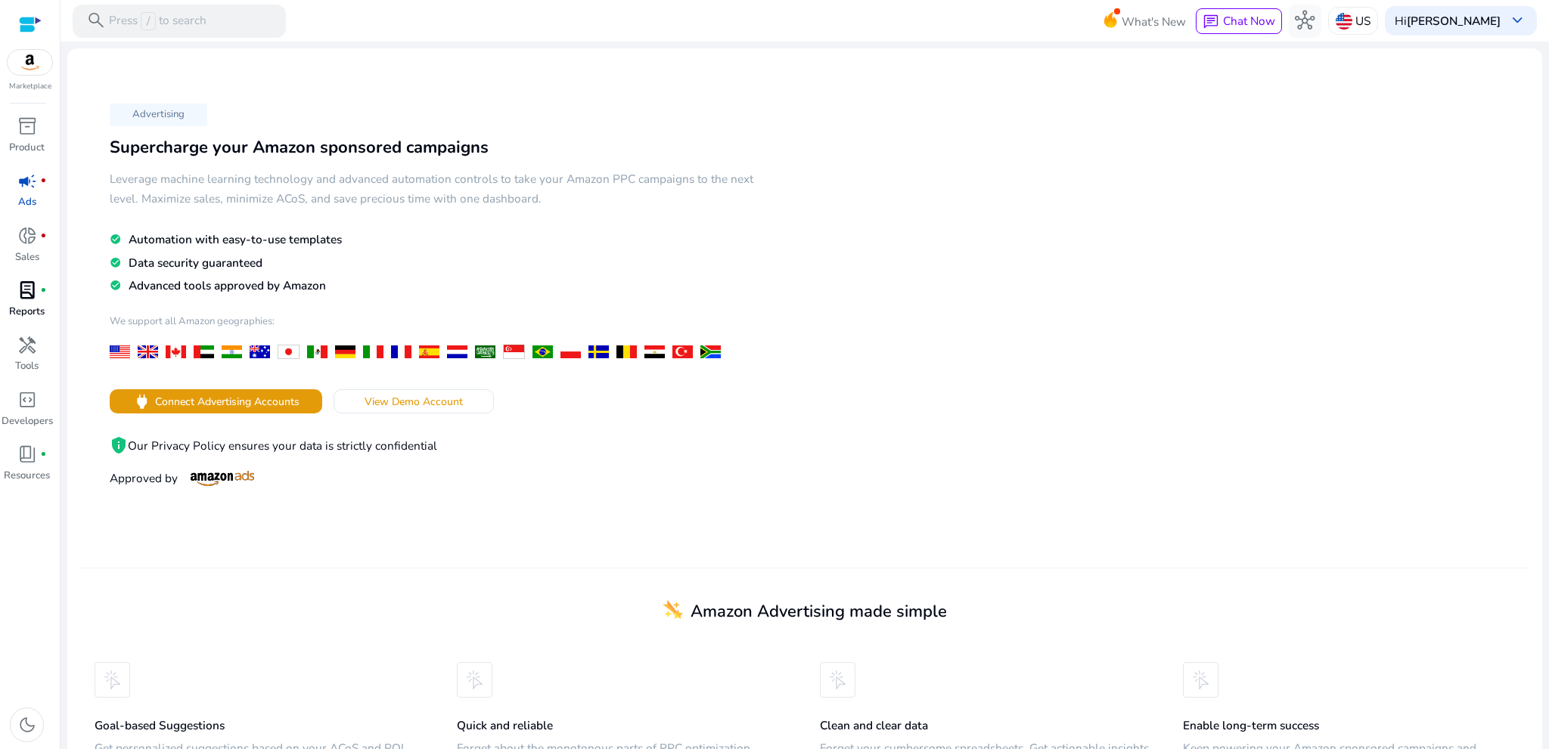
click at [12, 301] on div "lab_profile fiber_manual_record" at bounding box center [27, 291] width 46 height 26
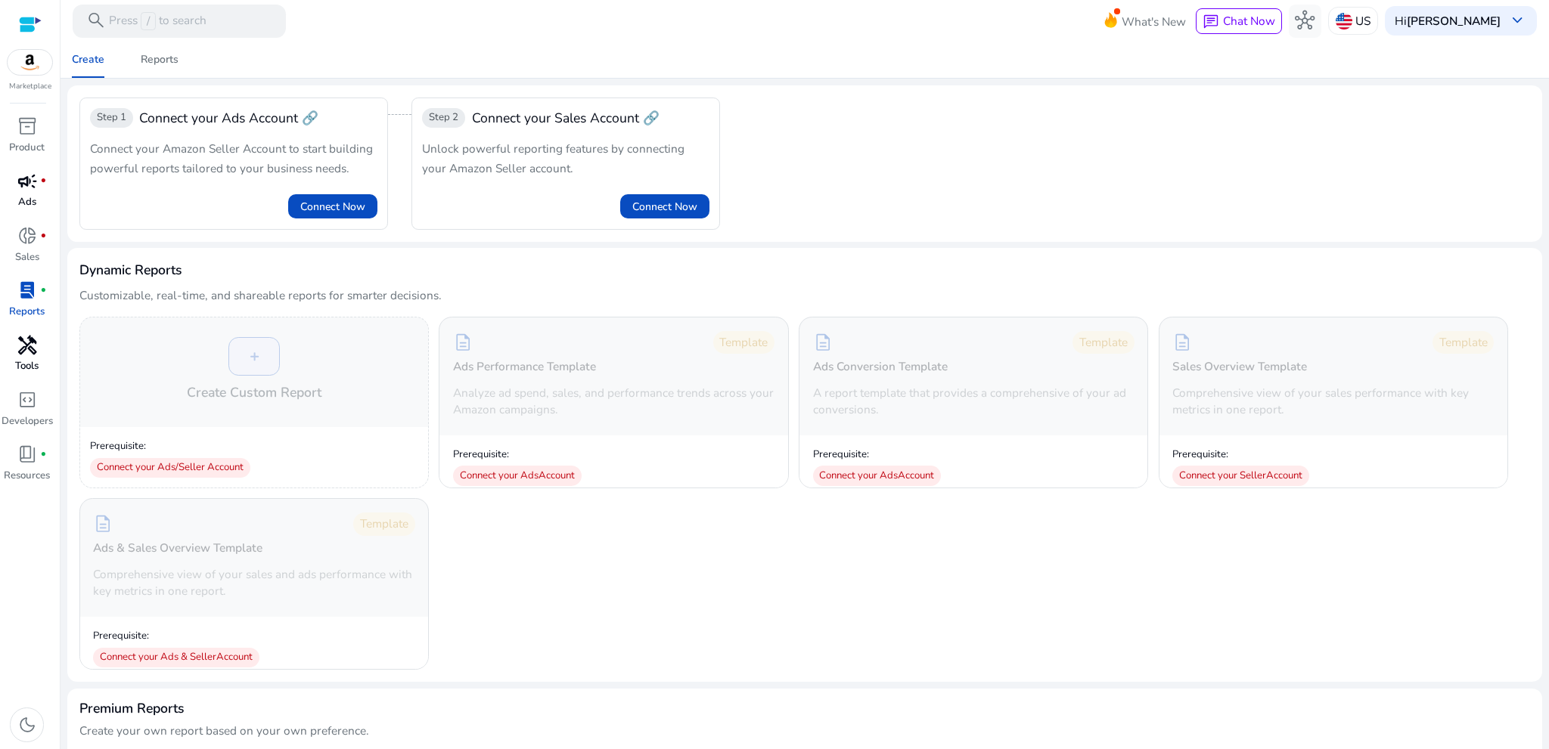
click at [33, 355] on span "handyman" at bounding box center [27, 346] width 20 height 20
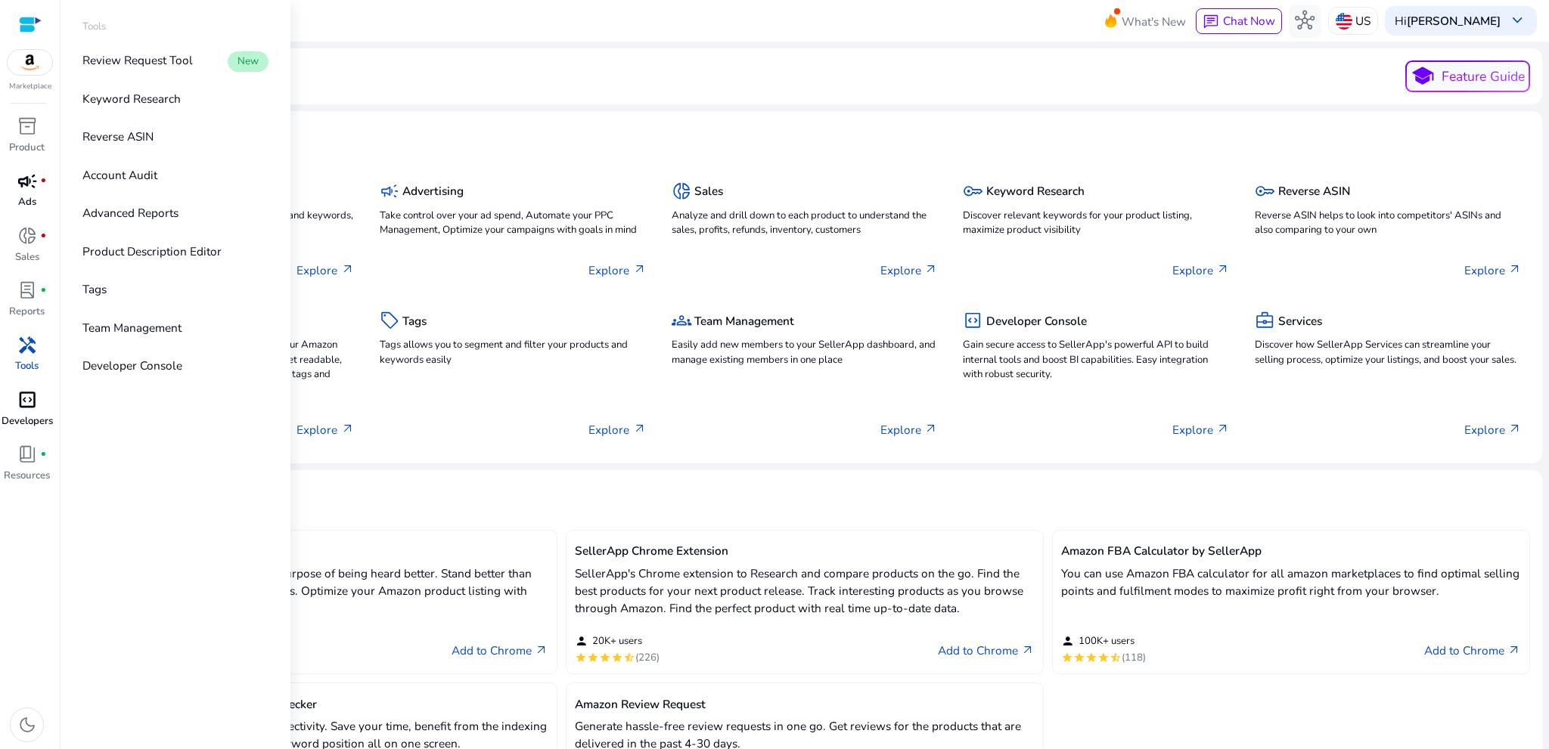
click at [30, 409] on span "code_blocks" at bounding box center [27, 400] width 20 height 20
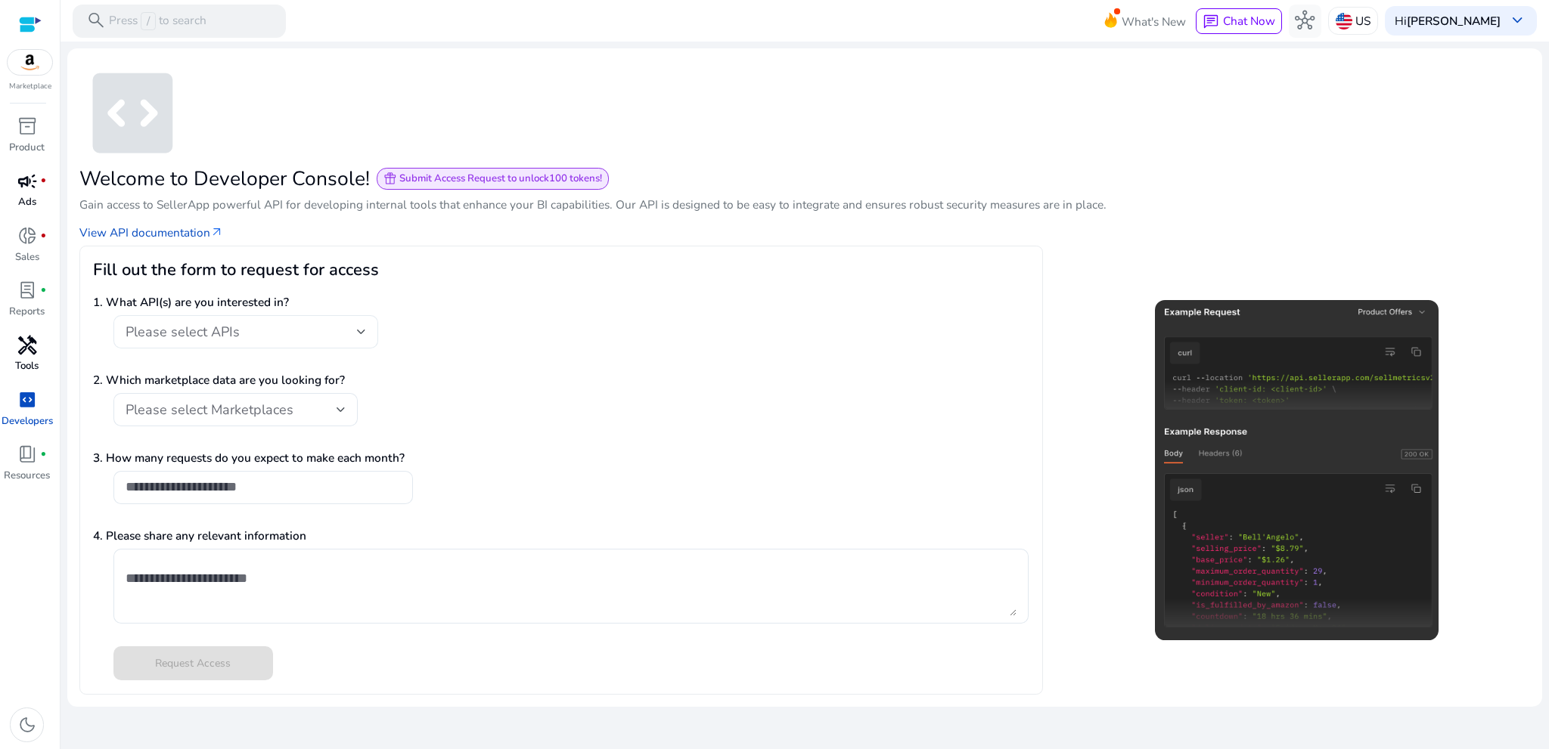
click at [284, 335] on div "Please select APIs" at bounding box center [241, 332] width 231 height 17
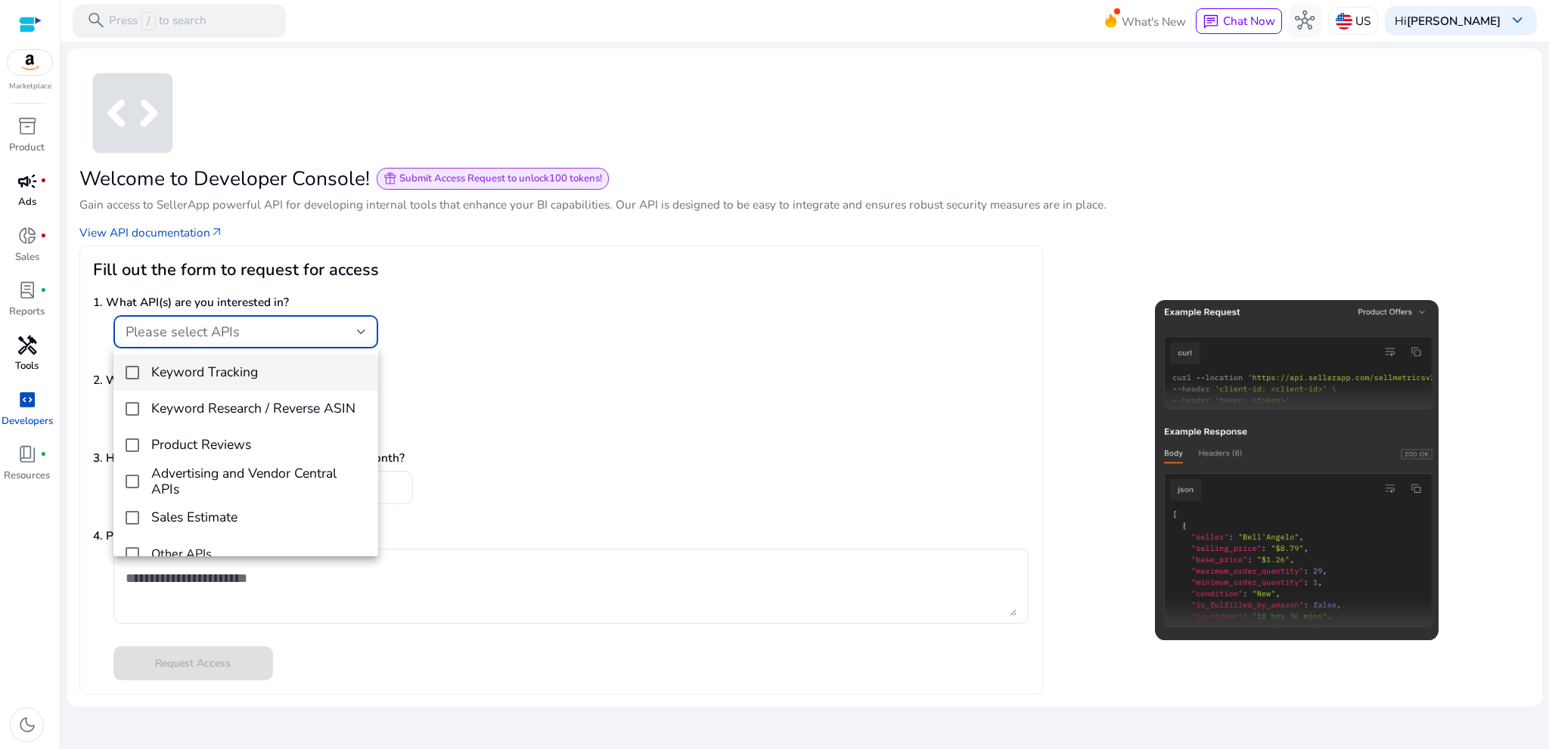
click at [548, 334] on div at bounding box center [774, 374] width 1549 height 749
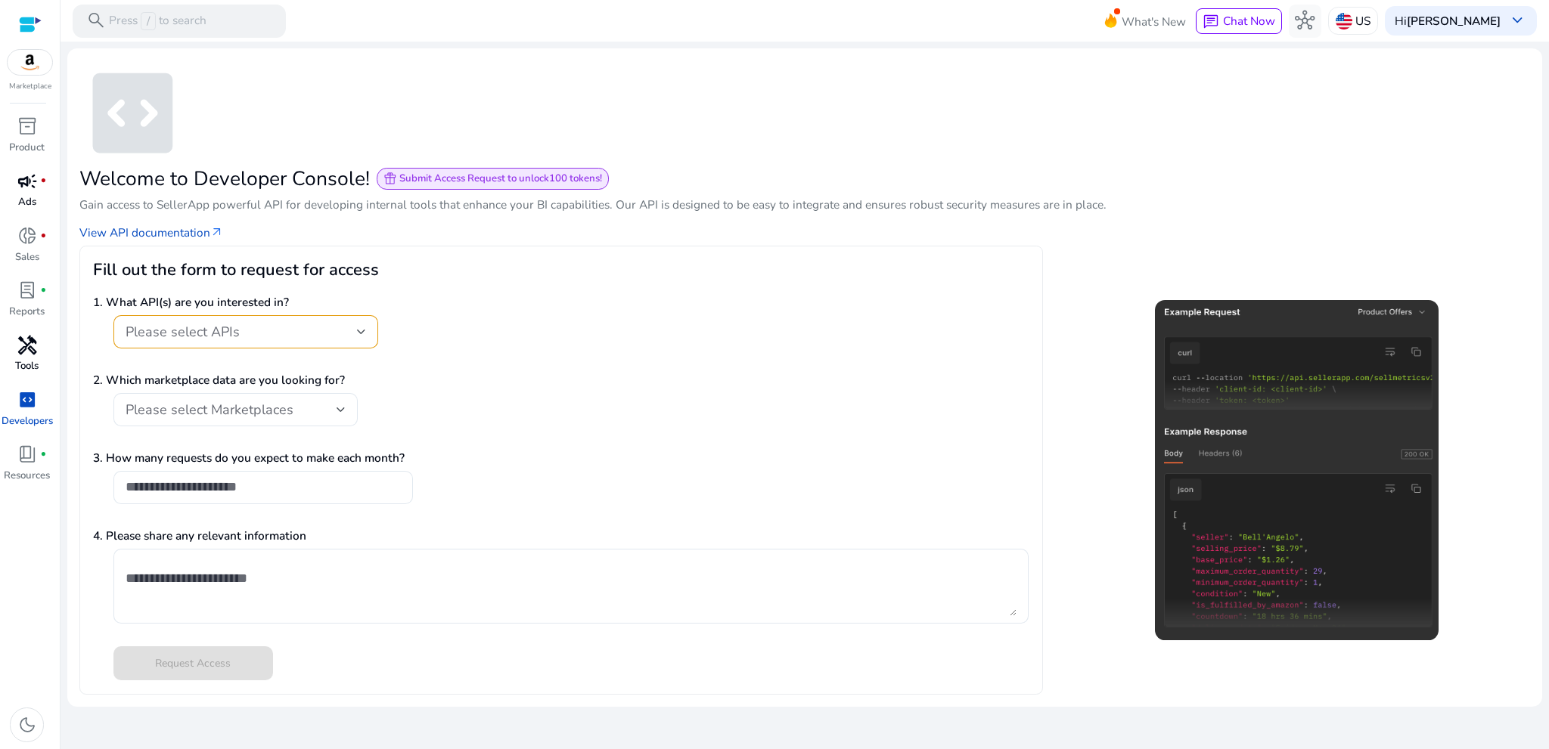
click at [25, 56] on img at bounding box center [30, 62] width 45 height 25
click at [927, 143] on app-icon "code_blocks" at bounding box center [804, 114] width 1450 height 107
